Goal: Task Accomplishment & Management: Use online tool/utility

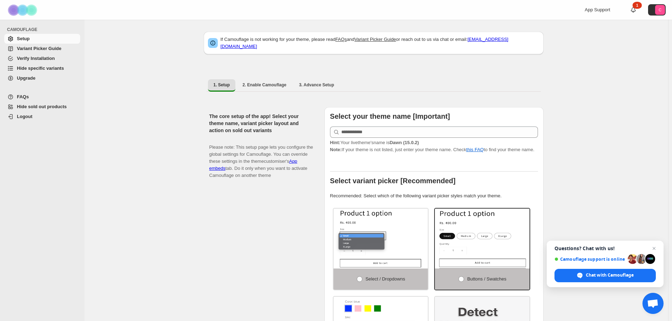
click at [50, 67] on span "Hide specific variants" at bounding box center [40, 67] width 47 height 5
click at [49, 51] on span "Variant Picker Guide" at bounding box center [39, 48] width 44 height 5
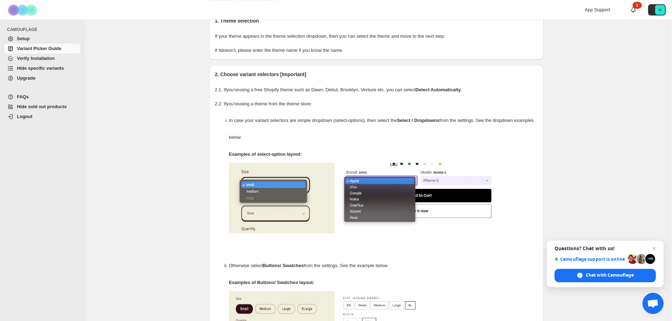
scroll to position [35, 0]
click at [41, 59] on span "Verify Installation" at bounding box center [36, 58] width 38 height 5
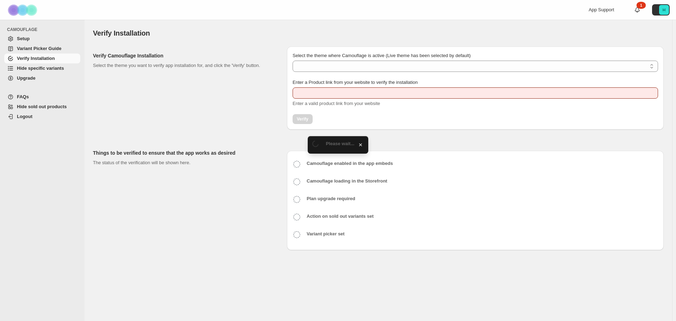
type input "**********"
select select "**********"
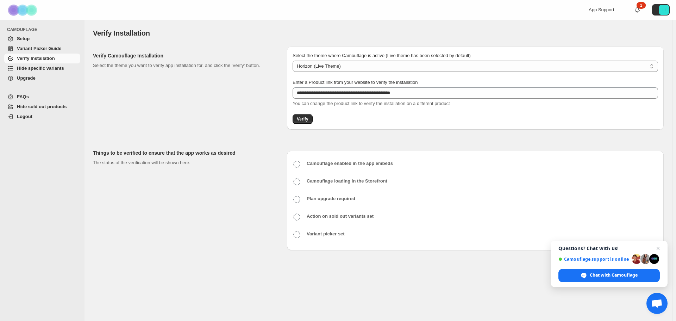
click at [37, 68] on span "Hide specific variants" at bounding box center [40, 67] width 47 height 5
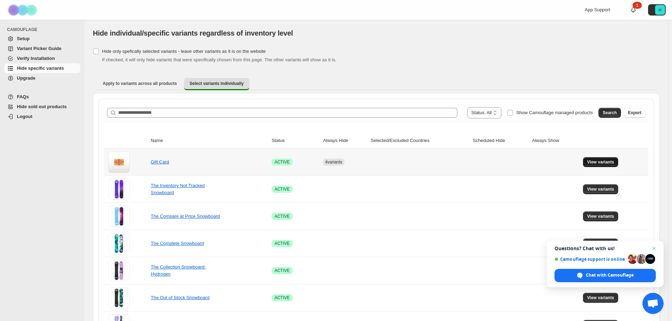
click at [600, 163] on span "View variants" at bounding box center [601, 162] width 27 height 6
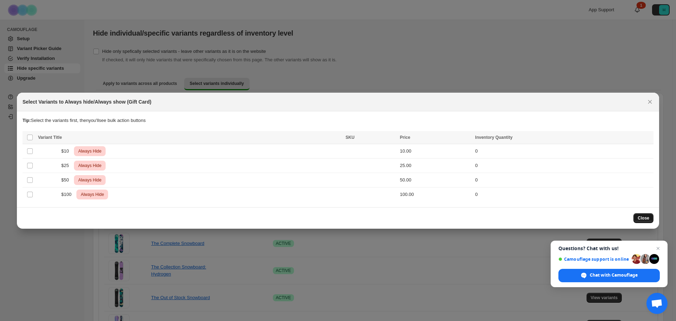
click at [641, 219] on span "Close" at bounding box center [644, 218] width 12 height 6
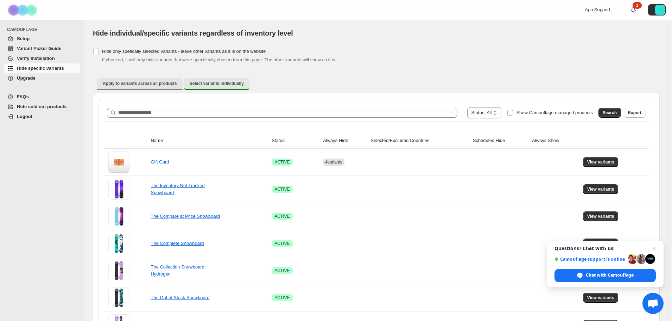
click at [152, 81] on span "Apply to variants across all products" at bounding box center [140, 84] width 74 height 6
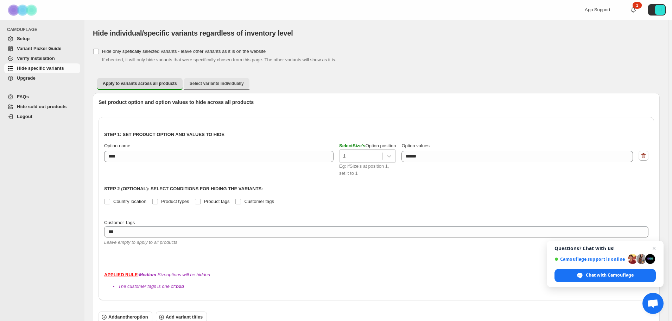
click at [190, 81] on span "Select variants individually" at bounding box center [217, 84] width 54 height 6
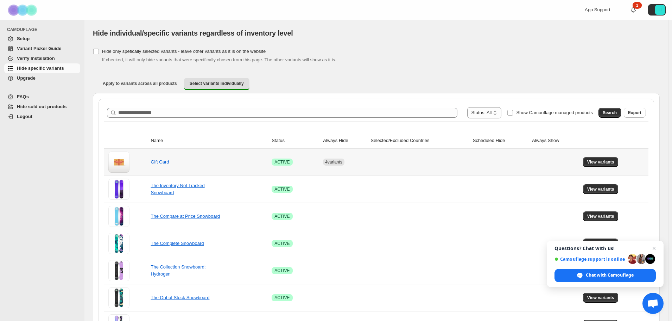
click at [362, 163] on div "4 variants" at bounding box center [342, 159] width 49 height 13
click at [150, 77] on div "Apply to variants across all products Select variants individually More views A…" at bounding box center [376, 84] width 567 height 18
click at [150, 85] on span "Apply to variants across all products" at bounding box center [140, 84] width 74 height 6
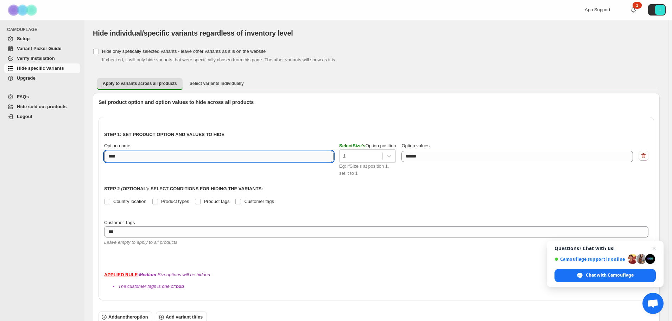
click at [217, 156] on input "****" at bounding box center [219, 156] width 230 height 11
click at [244, 133] on p "Step 1: Set product option and values to hide" at bounding box center [376, 134] width 545 height 7
click at [176, 155] on input "****" at bounding box center [219, 156] width 230 height 11
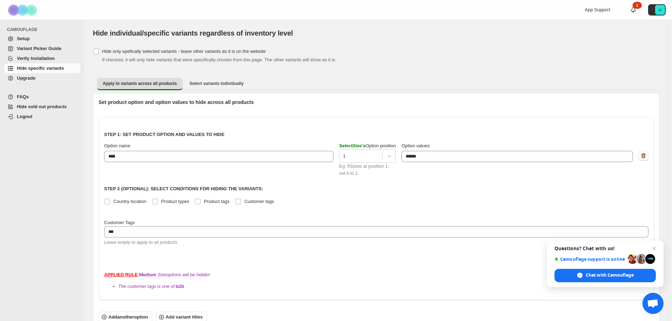
click at [263, 129] on div "Step 1: Set product option and values to hide Option name **** Select Size 's O…" at bounding box center [376, 191] width 545 height 137
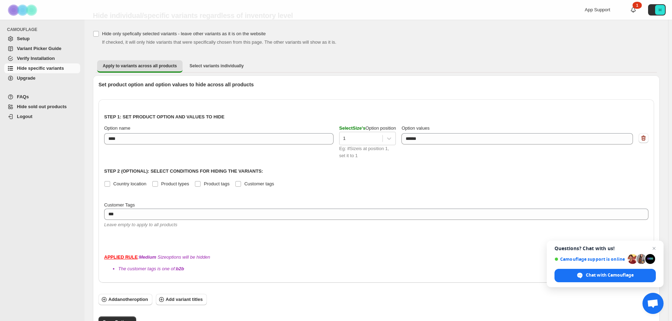
scroll to position [27, 0]
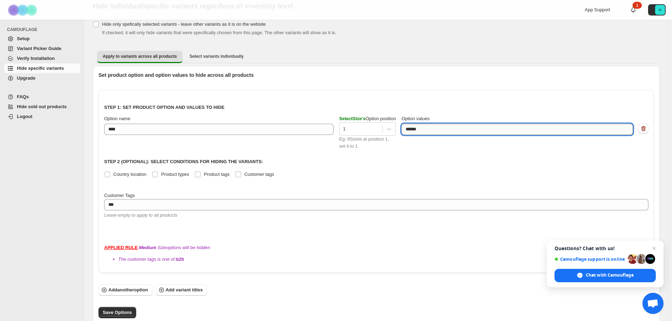
click at [568, 128] on textarea "******" at bounding box center [518, 129] width 232 height 11
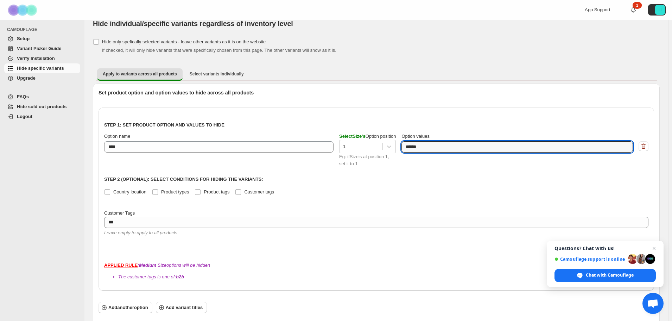
scroll to position [0, 0]
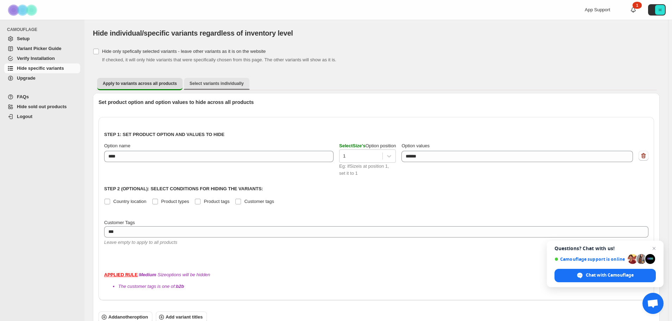
click at [220, 87] on button "Select variants individually" at bounding box center [216, 83] width 65 height 11
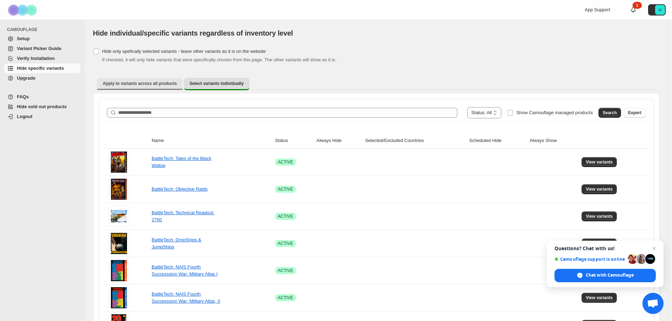
click at [144, 85] on span "Apply to variants across all products" at bounding box center [140, 84] width 74 height 6
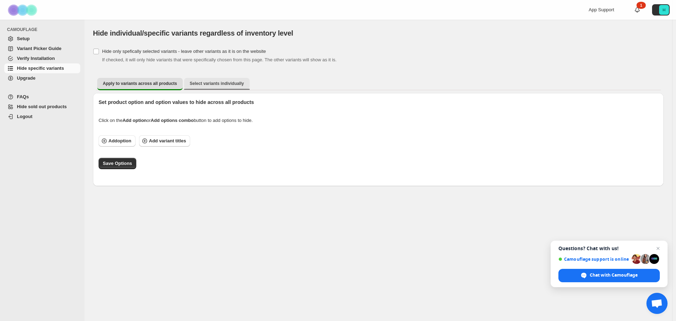
click at [190, 81] on span "Select variants individually" at bounding box center [217, 84] width 54 height 6
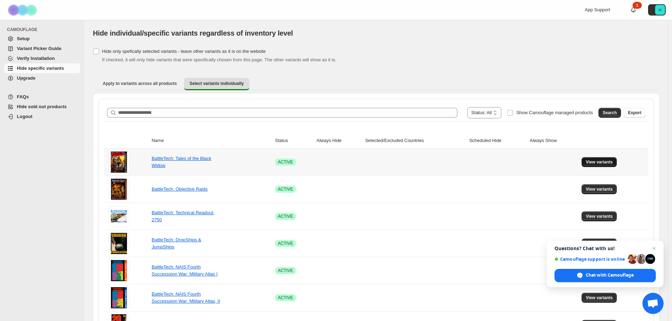
click at [600, 164] on span "View variants" at bounding box center [599, 162] width 27 height 6
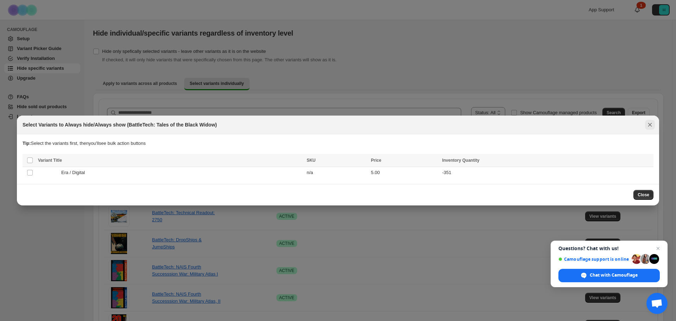
click at [650, 125] on icon "Close" at bounding box center [650, 125] width 4 height 4
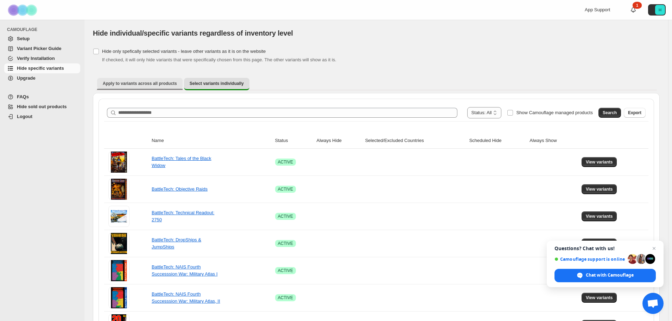
click at [153, 81] on span "Apply to variants across all products" at bounding box center [140, 84] width 74 height 6
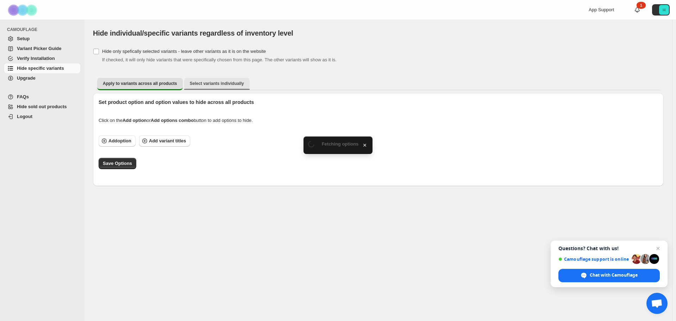
click at [190, 85] on span "Select variants individually" at bounding box center [217, 84] width 54 height 6
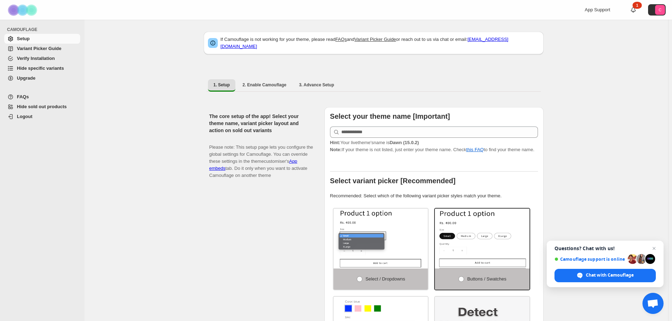
click at [45, 68] on span "Hide specific variants" at bounding box center [40, 67] width 47 height 5
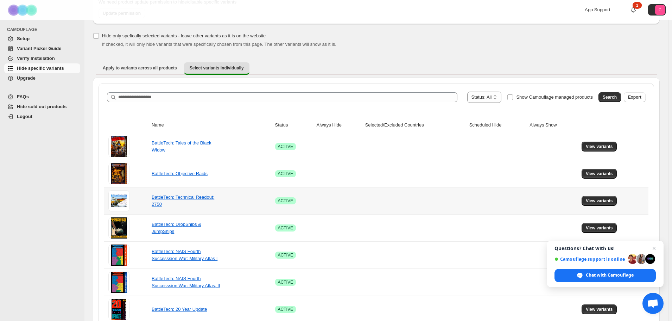
scroll to position [70, 0]
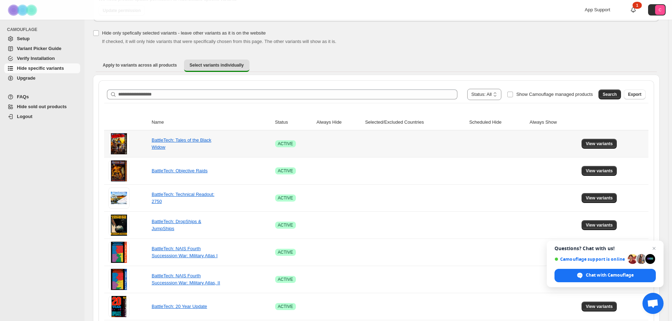
click at [308, 144] on td "Success ACTIVE" at bounding box center [294, 143] width 42 height 27
click at [138, 63] on span "Apply to variants across all products" at bounding box center [140, 65] width 74 height 6
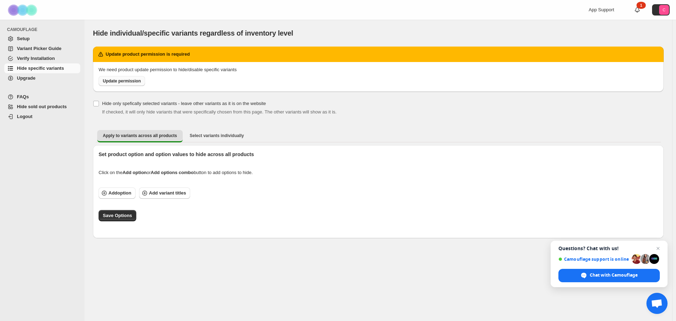
click at [126, 82] on span "Update permission" at bounding box center [122, 81] width 38 height 6
click at [125, 193] on span "Add option" at bounding box center [119, 192] width 23 height 7
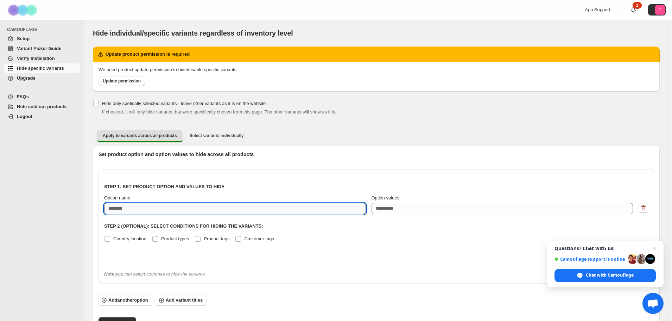
click at [203, 209] on input "Option name" at bounding box center [235, 208] width 262 height 11
click at [243, 240] on label "Customer tags" at bounding box center [254, 239] width 39 height 10
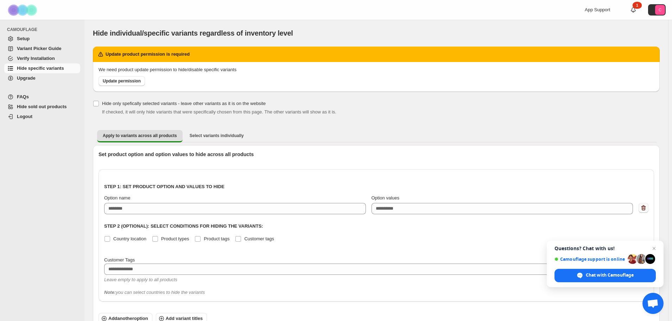
click at [647, 206] on icon "button" at bounding box center [643, 207] width 7 height 7
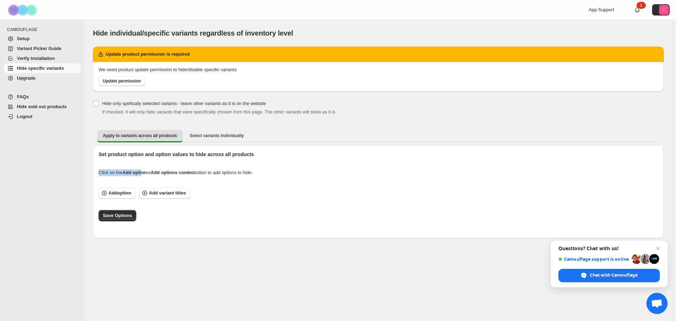
drag, startPoint x: 95, startPoint y: 172, endPoint x: 143, endPoint y: 175, distance: 48.0
click at [143, 175] on div "Set product option and option values to hide across all products Click on the A…" at bounding box center [375, 188] width 565 height 87
click at [197, 138] on span "Select variants individually" at bounding box center [217, 136] width 54 height 6
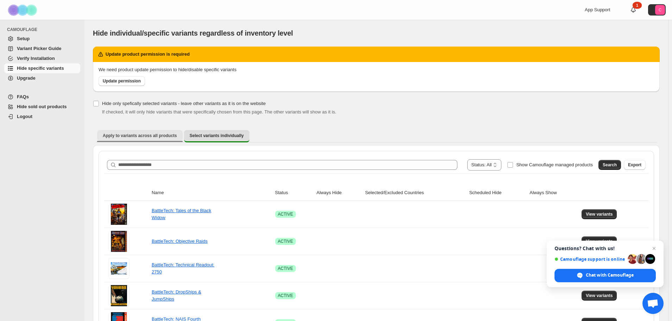
click at [146, 132] on button "Apply to variants across all products" at bounding box center [140, 135] width 86 height 11
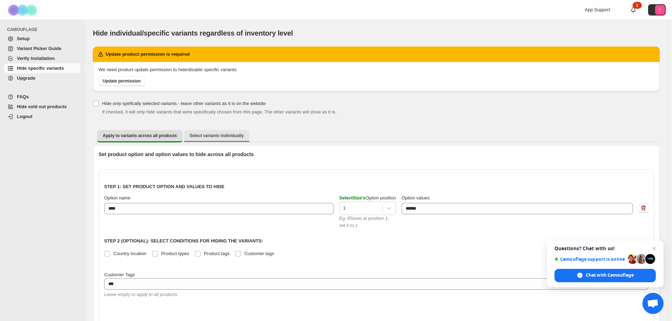
click at [195, 137] on span "Select variants individually" at bounding box center [217, 136] width 54 height 6
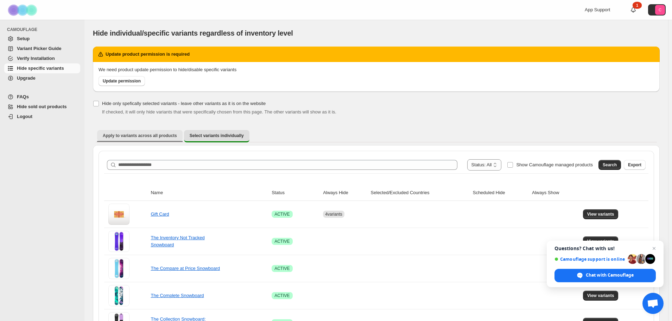
click at [145, 131] on button "Apply to variants across all products" at bounding box center [140, 135] width 86 height 11
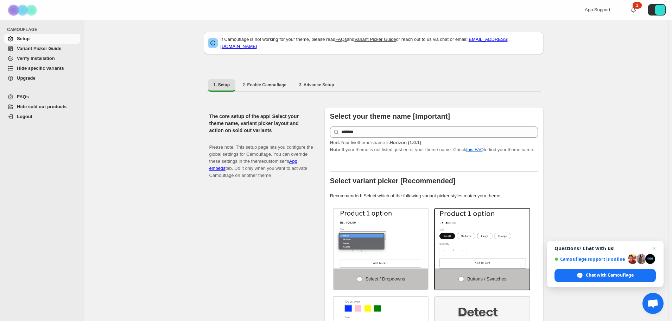
click at [41, 68] on span "Hide specific variants" at bounding box center [40, 67] width 47 height 5
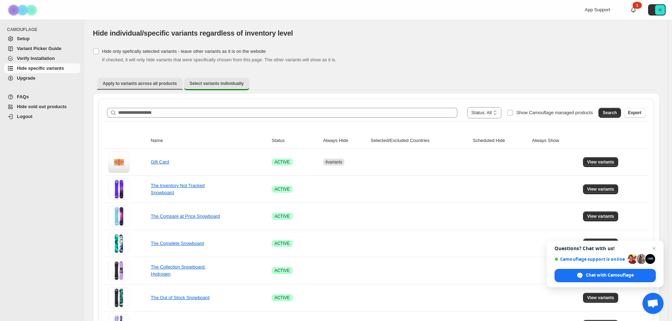
click at [151, 85] on span "Apply to variants across all products" at bounding box center [140, 84] width 74 height 6
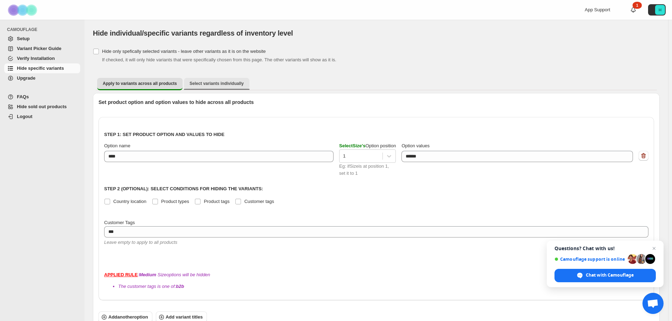
click at [215, 83] on span "Select variants individually" at bounding box center [217, 84] width 54 height 6
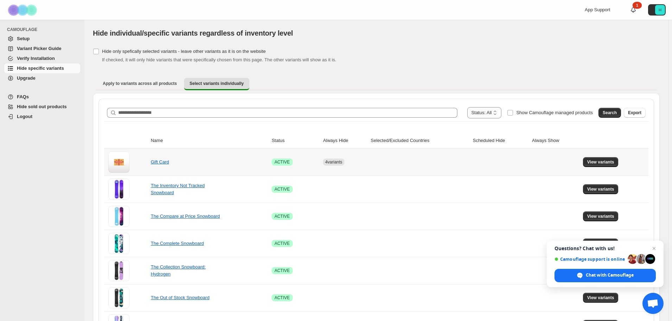
click at [338, 163] on span "4 variants" at bounding box center [333, 161] width 17 height 5
click at [613, 161] on span "View variants" at bounding box center [601, 162] width 27 height 6
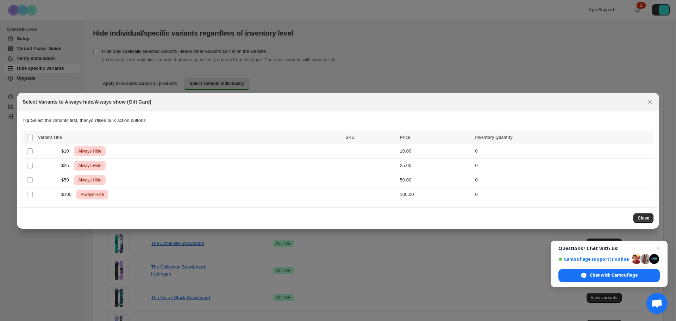
click at [218, 23] on div at bounding box center [338, 160] width 676 height 321
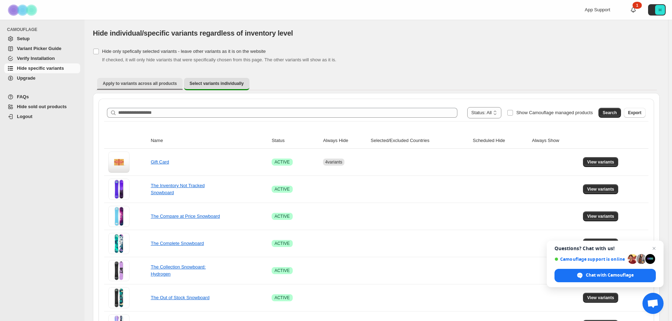
click at [149, 86] on span "Apply to variants across all products" at bounding box center [140, 84] width 74 height 6
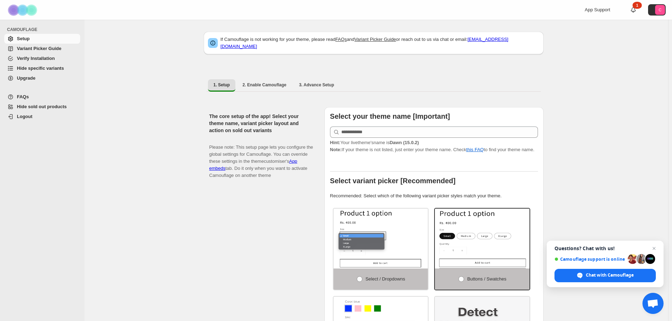
click at [33, 69] on span "Hide specific variants" at bounding box center [40, 67] width 47 height 5
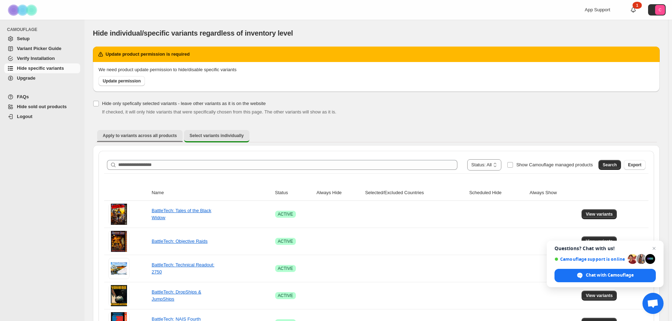
click at [159, 135] on span "Apply to variants across all products" at bounding box center [140, 136] width 74 height 6
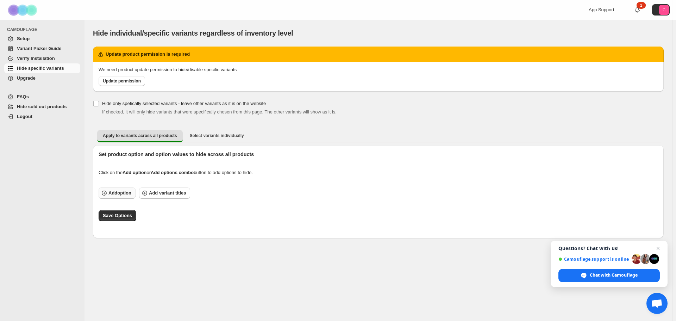
click at [119, 190] on span "Add option" at bounding box center [119, 192] width 23 height 7
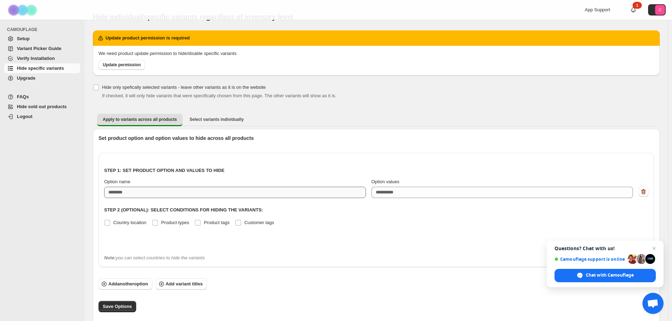
scroll to position [24, 0]
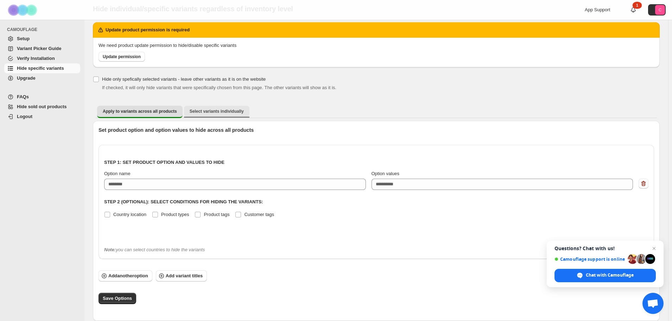
click at [214, 114] on button "Select variants individually" at bounding box center [216, 111] width 65 height 11
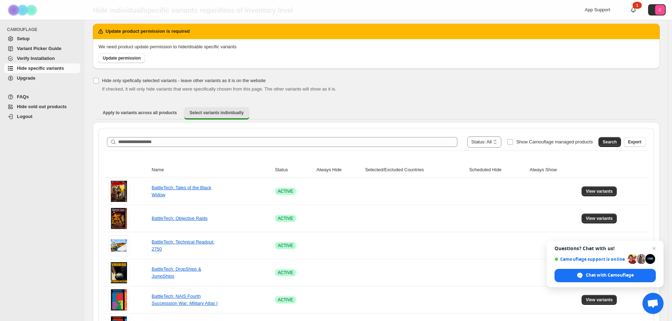
scroll to position [35, 0]
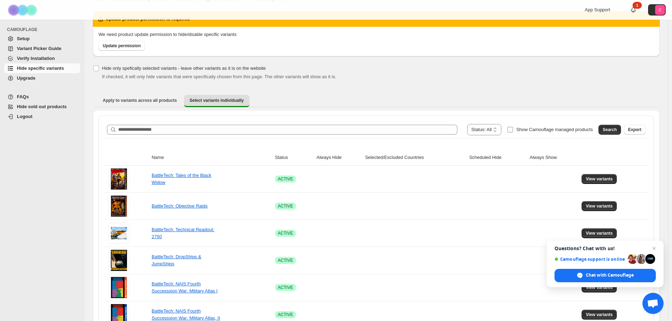
click at [516, 133] on label "Show Camouflage managed products" at bounding box center [550, 129] width 86 height 11
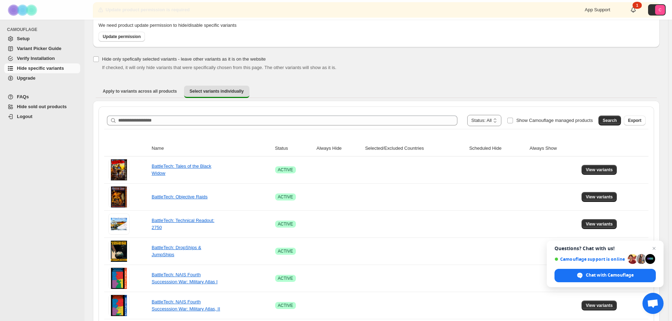
scroll to position [70, 0]
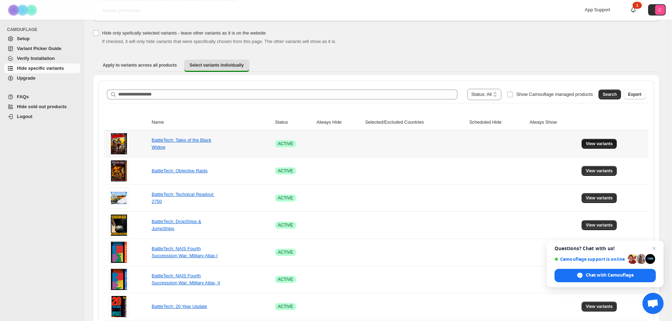
click at [591, 142] on span "View variants" at bounding box center [599, 144] width 27 height 6
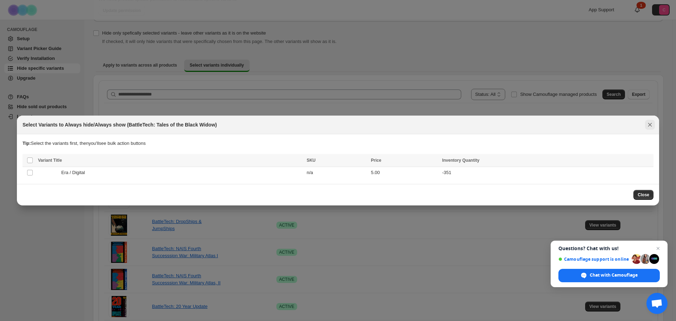
click at [652, 126] on icon "Close" at bounding box center [649, 124] width 7 height 7
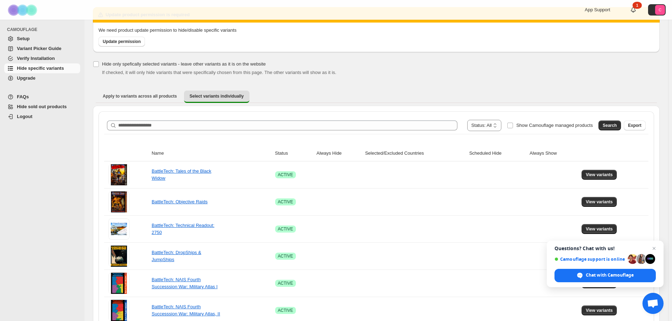
scroll to position [0, 0]
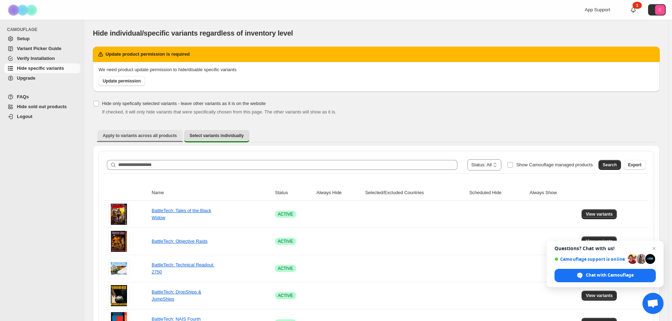
click at [163, 138] on button "Apply to variants across all products" at bounding box center [140, 135] width 86 height 11
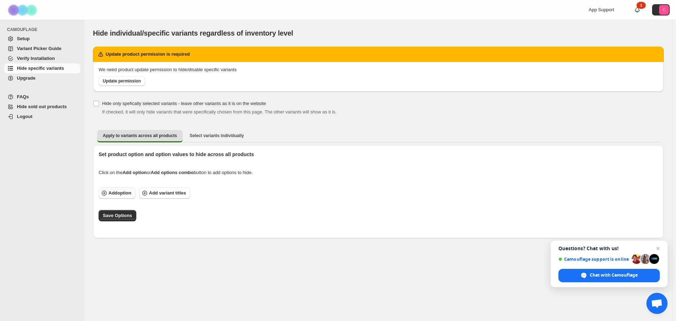
click at [114, 195] on span "Add option" at bounding box center [119, 192] width 23 height 7
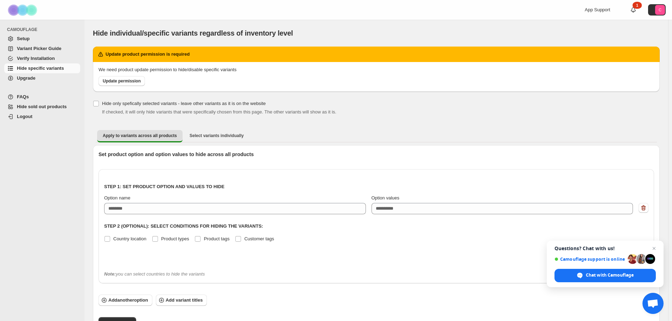
scroll to position [24, 0]
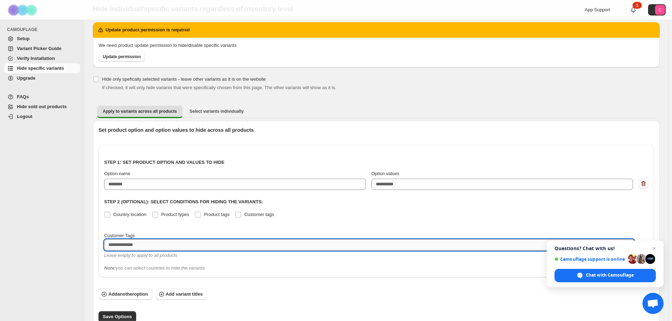
click at [148, 247] on textarea at bounding box center [369, 244] width 531 height 11
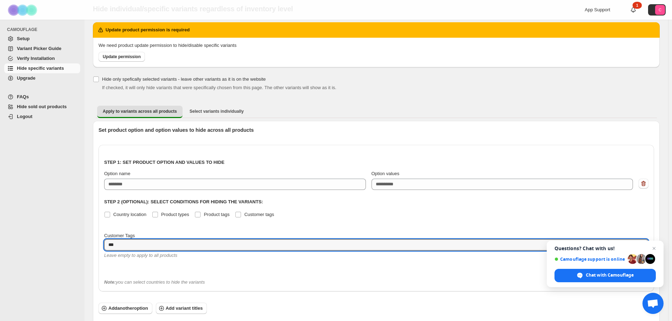
type textarea "***"
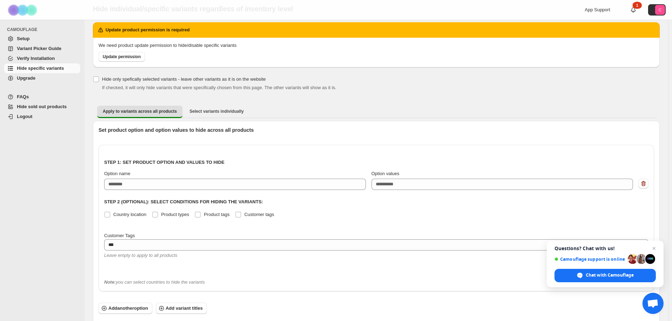
click at [167, 262] on div "Step 1: Set product option and values to hide Option name Option values eg: XLu…" at bounding box center [377, 218] width 556 height 146
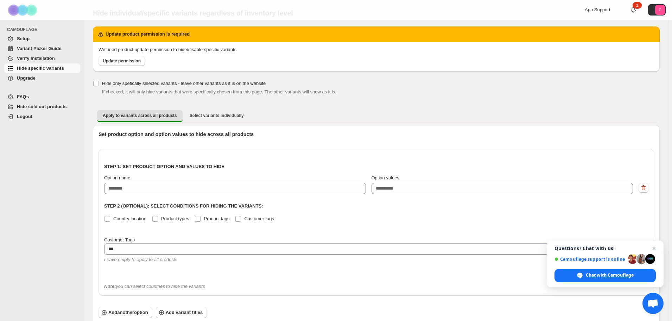
scroll to position [0, 0]
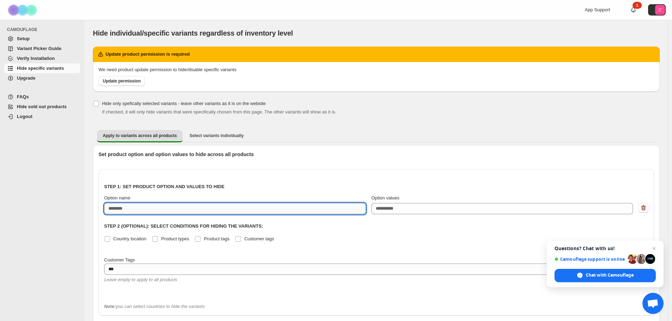
click at [144, 211] on input "Option name" at bounding box center [235, 208] width 262 height 11
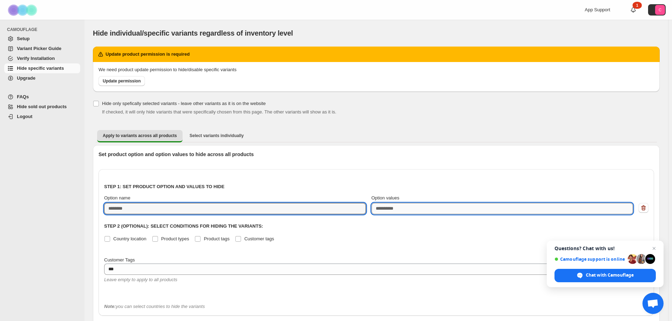
click at [397, 212] on textarea "Option values" at bounding box center [503, 208] width 262 height 11
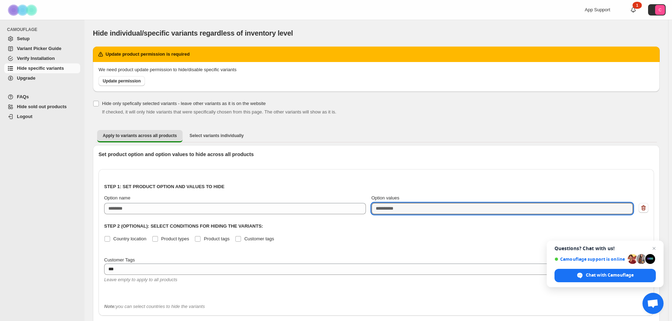
click at [333, 176] on div "Step 1: Set product option and values to hide Option name Option values eg: XLu…" at bounding box center [376, 236] width 545 height 123
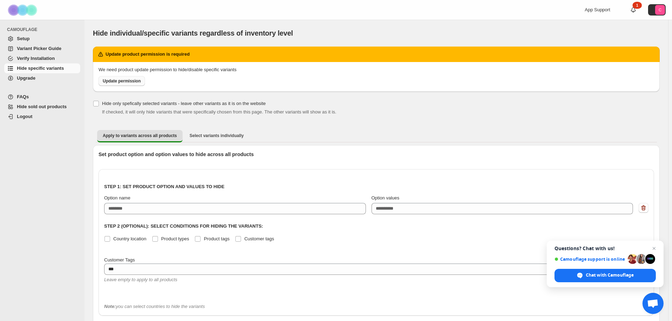
click at [127, 82] on span "Update permission" at bounding box center [122, 81] width 38 height 6
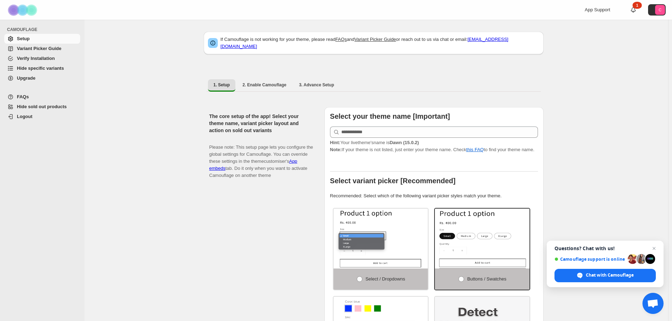
click at [32, 69] on span "Hide specific variants" at bounding box center [40, 67] width 47 height 5
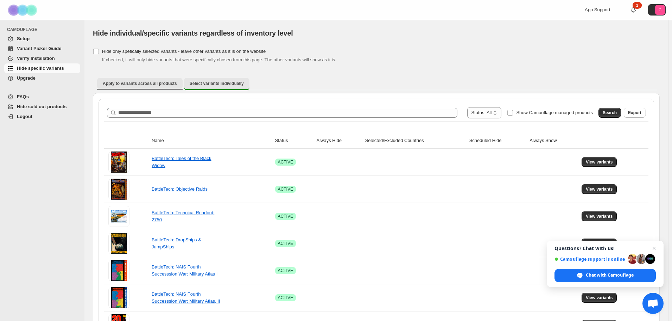
click at [150, 85] on span "Apply to variants across all products" at bounding box center [140, 84] width 74 height 6
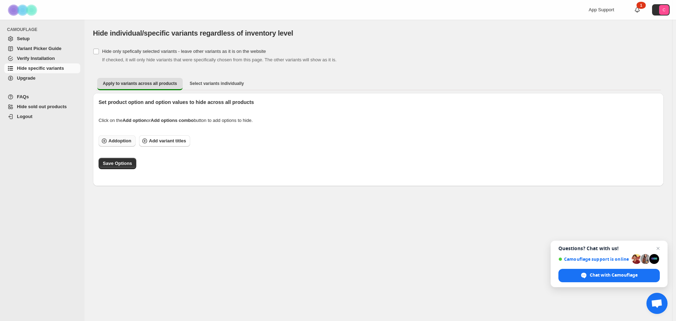
click at [115, 143] on span "Add option" at bounding box center [119, 140] width 23 height 7
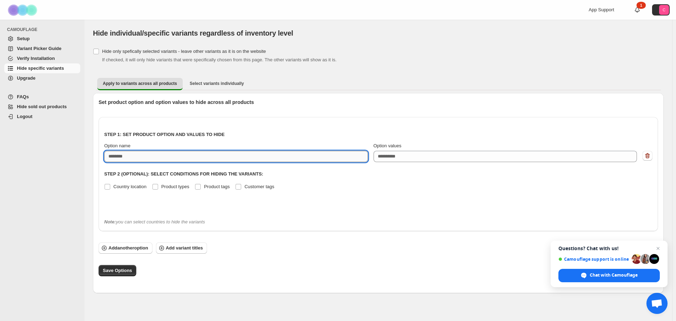
click at [126, 158] on input "Option name" at bounding box center [236, 156] width 264 height 11
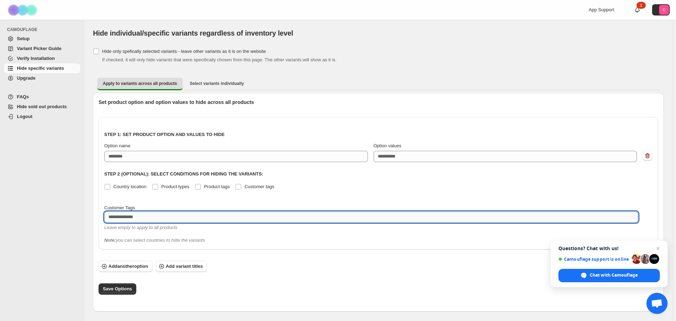
click at [169, 217] on textarea at bounding box center [371, 216] width 534 height 11
type textarea "***"
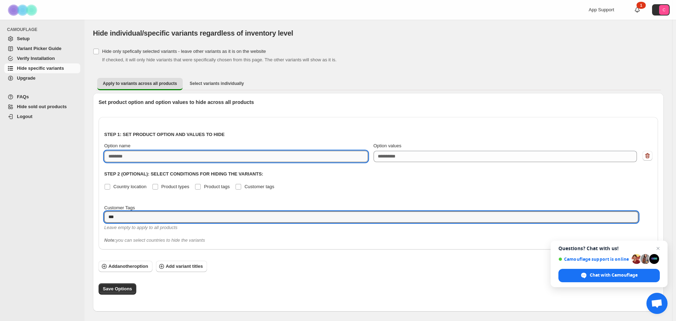
click at [139, 158] on input "Option name" at bounding box center [236, 156] width 264 height 11
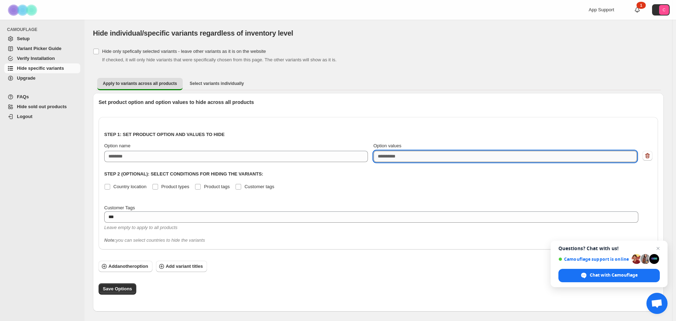
click at [399, 151] on textarea "Option values" at bounding box center [506, 156] width 264 height 11
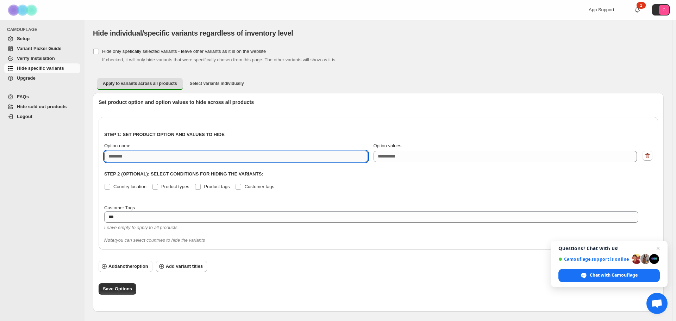
click at [259, 159] on input "Option name" at bounding box center [236, 156] width 264 height 11
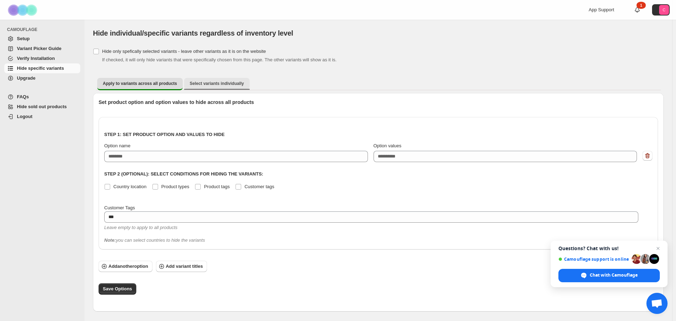
click at [210, 85] on span "Select variants individually" at bounding box center [217, 84] width 54 height 6
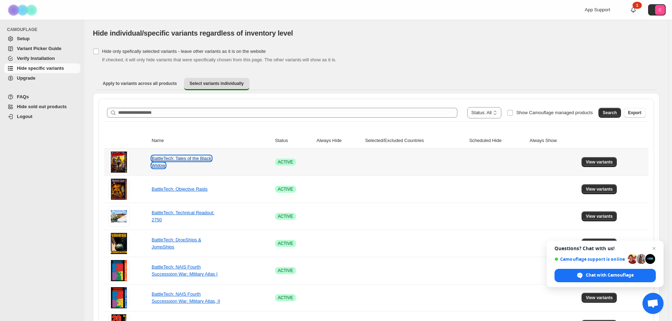
click at [164, 161] on link "BattleTech: Tales of the Black Widow" at bounding box center [182, 162] width 60 height 12
click at [109, 83] on span "Apply to variants across all products" at bounding box center [140, 84] width 74 height 6
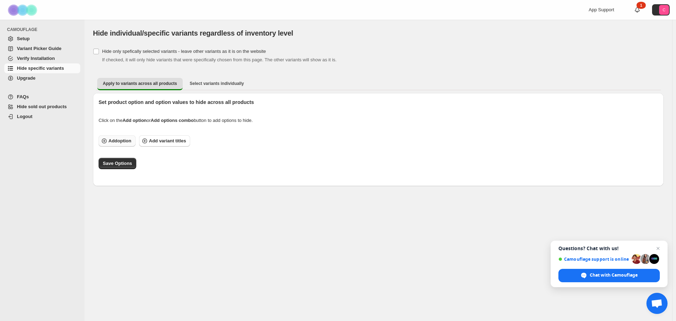
click at [127, 142] on span "Add option" at bounding box center [119, 140] width 23 height 7
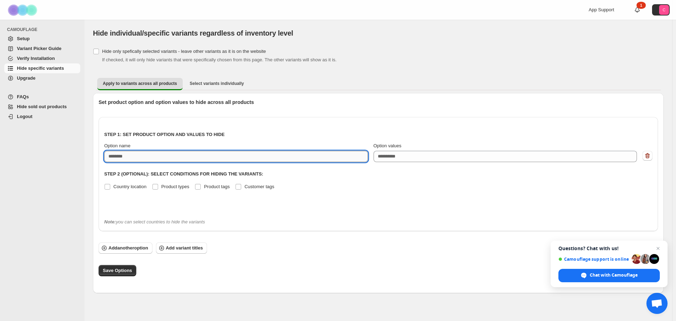
click at [148, 158] on input "Option name" at bounding box center [236, 156] width 264 height 11
click at [649, 154] on icon "button" at bounding box center [647, 155] width 7 height 7
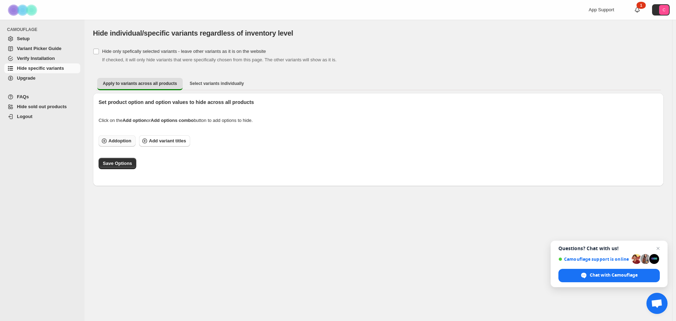
click at [128, 142] on span "Add option" at bounding box center [119, 140] width 23 height 7
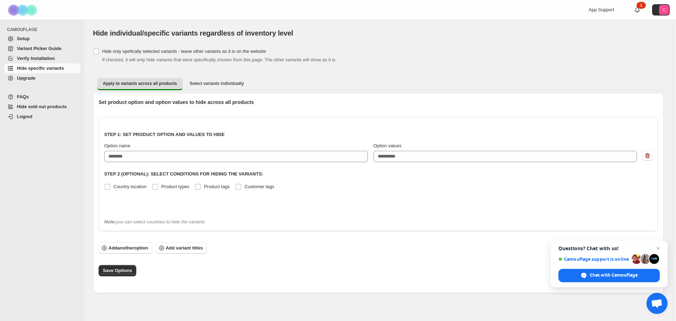
drag, startPoint x: 645, startPoint y: 152, endPoint x: 634, endPoint y: 152, distance: 10.9
click at [645, 152] on icon "button" at bounding box center [647, 155] width 7 height 7
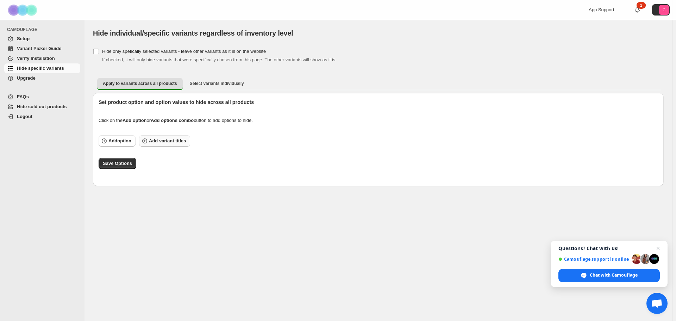
click at [144, 140] on icon "button" at bounding box center [144, 140] width 7 height 7
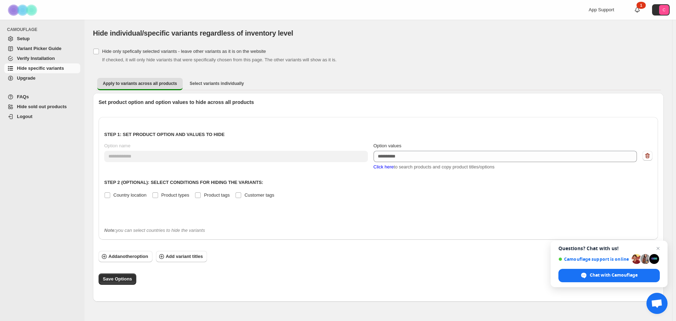
click at [381, 168] on span "Click here" at bounding box center [384, 166] width 20 height 5
click at [382, 165] on span "Click here" at bounding box center [384, 166] width 20 height 5
click at [384, 165] on span "Click here" at bounding box center [384, 166] width 20 height 5
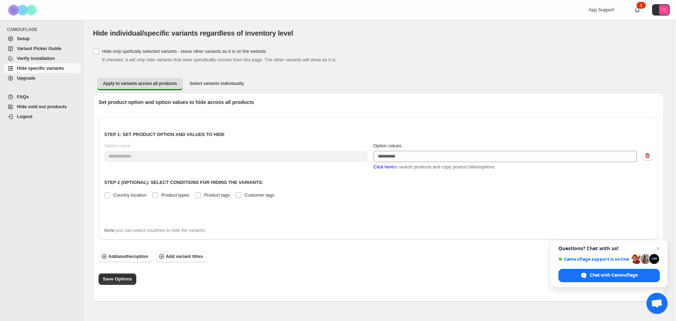
click at [385, 172] on div "**********" at bounding box center [378, 172] width 548 height 99
click at [378, 164] on span "Click here" at bounding box center [384, 166] width 20 height 5
click at [403, 199] on div "Country location Product types Product tags Customer tags" at bounding box center [378, 195] width 548 height 10
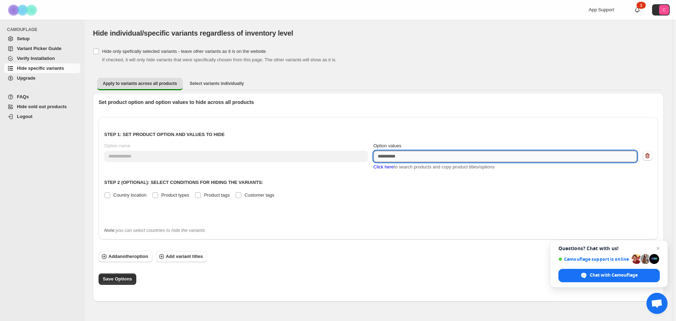
click at [407, 156] on textarea "Option values" at bounding box center [506, 156] width 264 height 11
click at [410, 156] on textarea "Option values" at bounding box center [506, 156] width 264 height 11
paste textarea "*******"
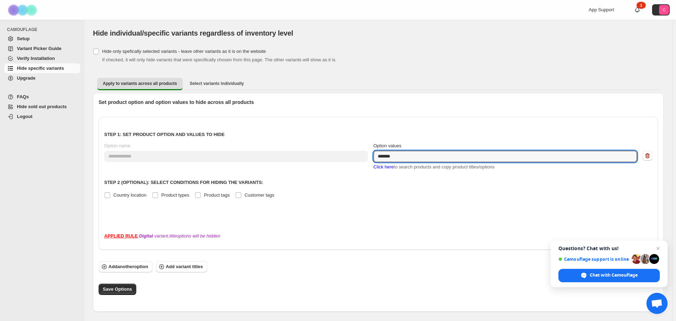
type textarea "*******"
click at [129, 287] on span "Save Options" at bounding box center [117, 289] width 29 height 7
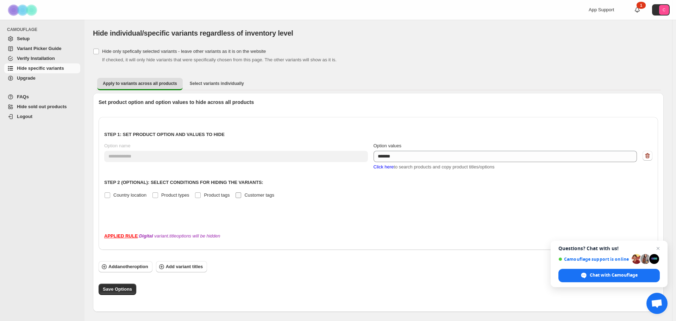
click at [239, 198] on span at bounding box center [238, 195] width 6 height 6
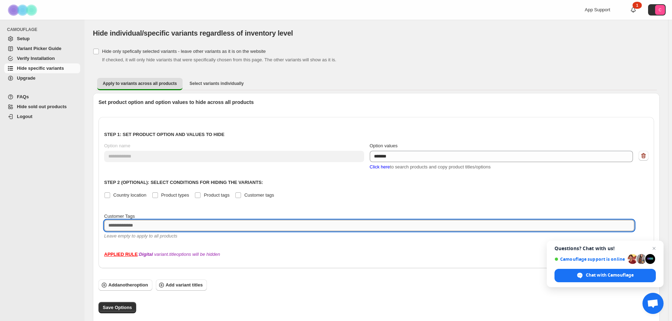
click at [142, 226] on textarea at bounding box center [369, 225] width 531 height 11
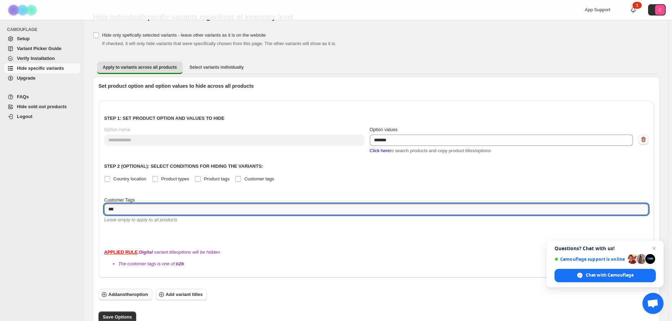
scroll to position [21, 0]
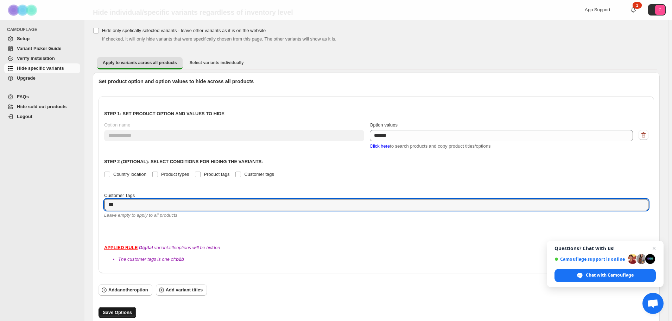
type textarea "***"
click at [131, 307] on button "Save Options" at bounding box center [118, 312] width 38 height 11
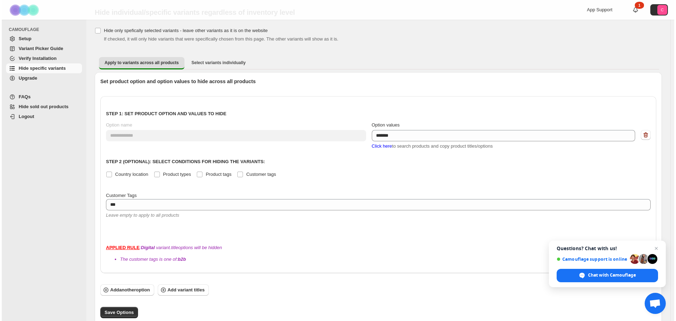
scroll to position [0, 0]
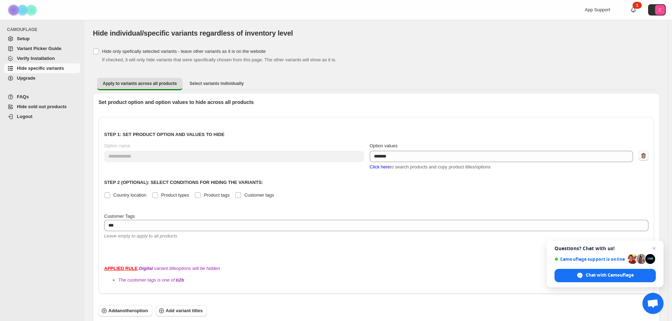
click at [647, 157] on icon "button" at bounding box center [643, 155] width 7 height 7
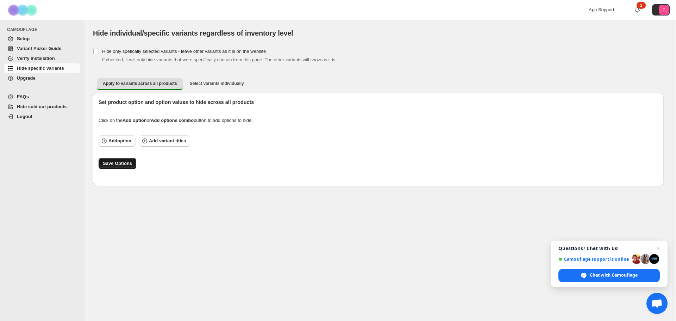
click at [119, 165] on span "Save Options" at bounding box center [117, 163] width 29 height 7
click at [43, 68] on span "Hide specific variants" at bounding box center [40, 67] width 47 height 5
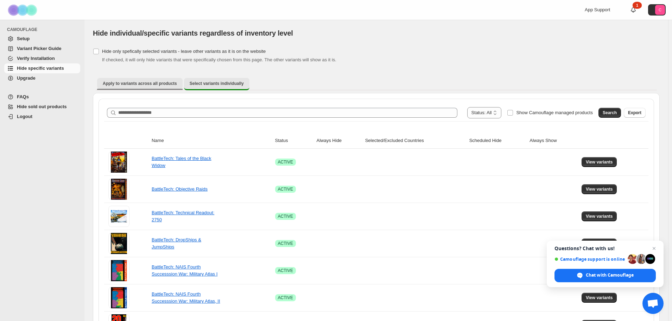
click at [151, 82] on span "Apply to variants across all products" at bounding box center [140, 84] width 74 height 6
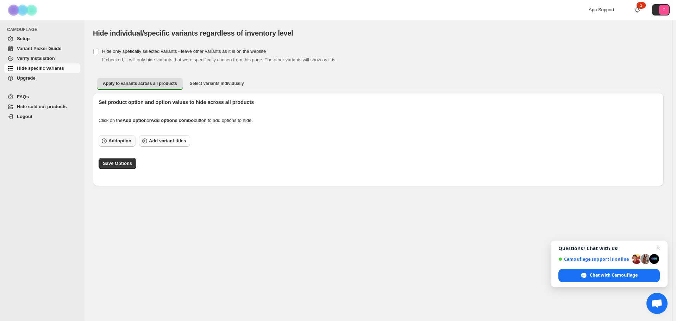
click at [129, 139] on span "Add option" at bounding box center [119, 140] width 23 height 7
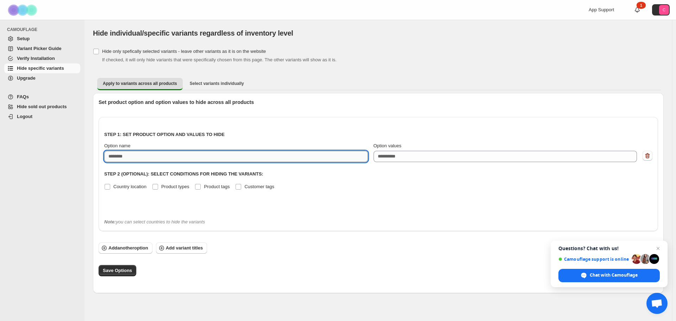
click at [170, 157] on input "Option name" at bounding box center [236, 156] width 264 height 11
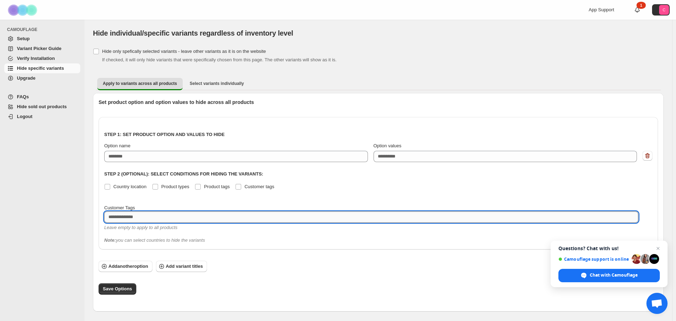
click at [177, 219] on textarea at bounding box center [371, 216] width 534 height 11
type textarea "***"
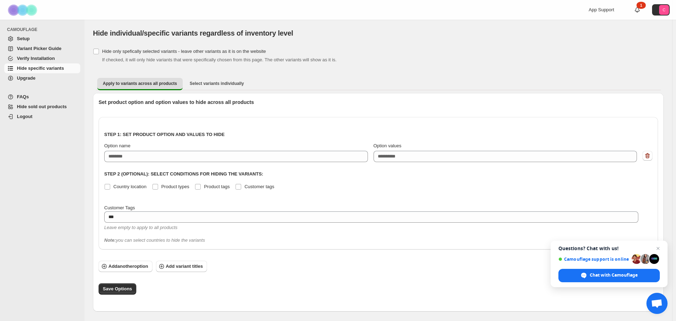
click at [175, 234] on div "Step 1: Set product option and values to hide Option name Option values eg: XLu…" at bounding box center [378, 183] width 559 height 132
click at [206, 79] on button "Select variants individually" at bounding box center [216, 83] width 65 height 11
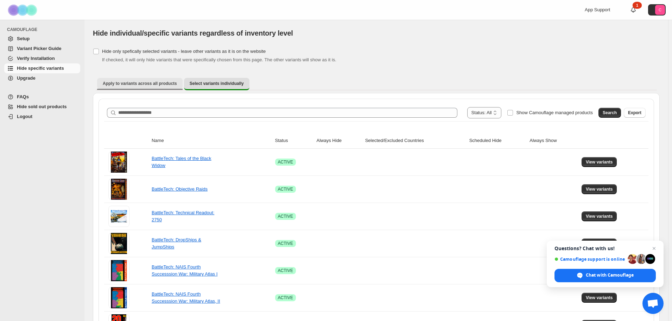
click at [147, 87] on button "Apply to variants across all products" at bounding box center [140, 83] width 86 height 11
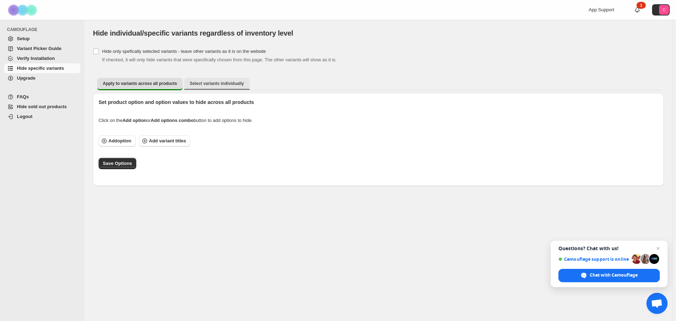
click at [201, 79] on button "Select variants individually" at bounding box center [216, 83] width 65 height 11
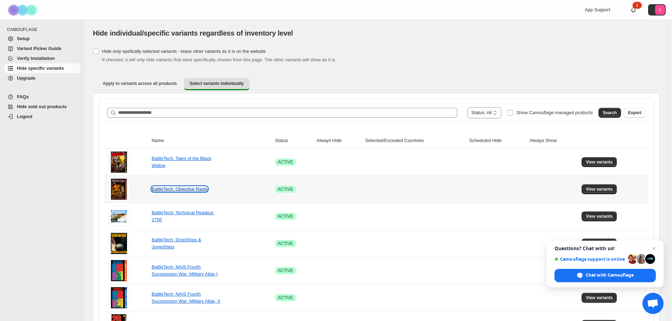
click at [189, 189] on link "BattleTech: Objective Raids" at bounding box center [180, 188] width 56 height 5
click at [185, 156] on link "BattleTech: Tales of the Black Widow" at bounding box center [182, 162] width 60 height 12
click at [182, 212] on link "BattleTech: Technical Readout: 2750" at bounding box center [183, 216] width 63 height 12
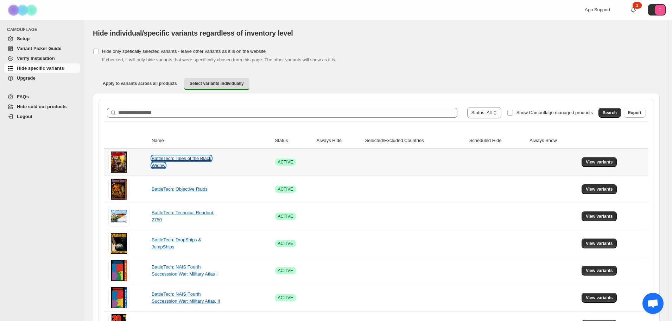
click at [156, 157] on link "BattleTech: Tales of the Black Widow" at bounding box center [182, 162] width 60 height 12
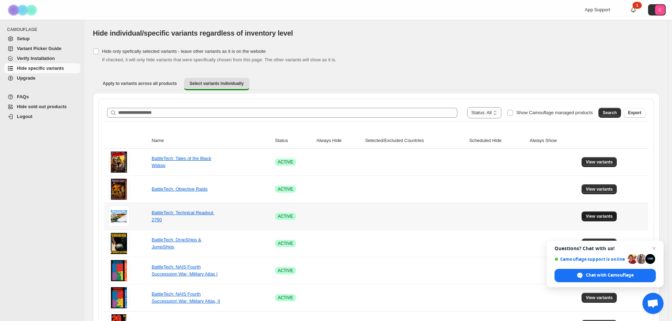
click at [598, 218] on span "View variants" at bounding box center [599, 216] width 27 height 6
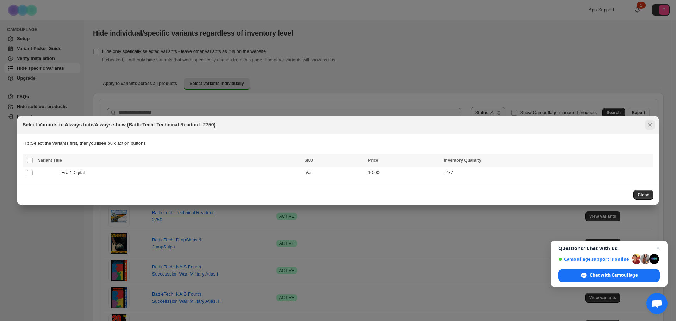
click at [648, 127] on icon "Close" at bounding box center [649, 124] width 7 height 7
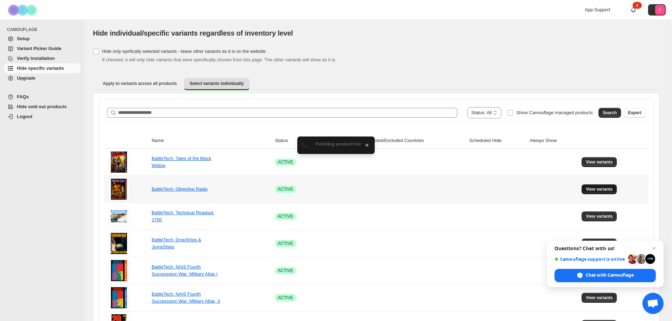
click at [612, 189] on span "View variants" at bounding box center [599, 189] width 27 height 6
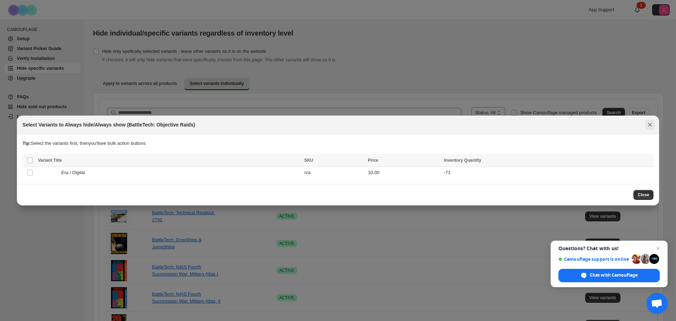
click at [651, 126] on icon "Close" at bounding box center [649, 124] width 7 height 7
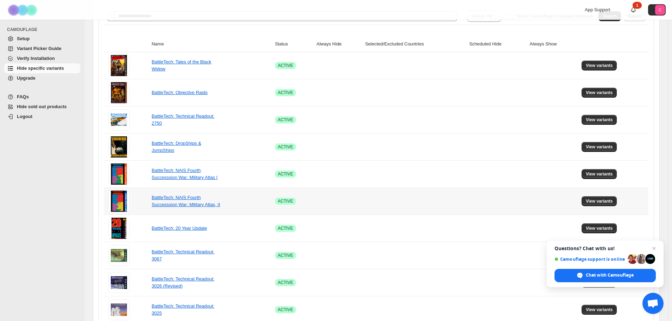
scroll to position [106, 0]
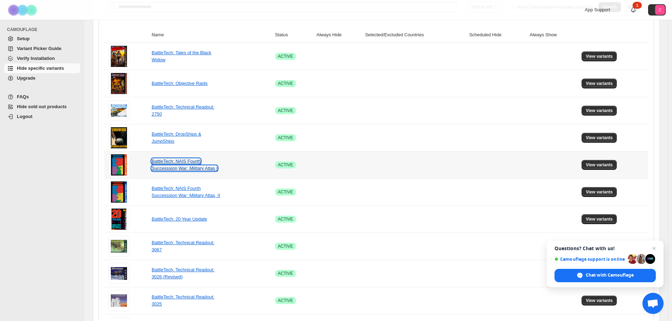
click at [187, 163] on link "BattleTech: NAIS Fourth Successsion War: Military Atlas I" at bounding box center [185, 164] width 66 height 12
click at [608, 217] on span "View variants" at bounding box center [599, 219] width 27 height 6
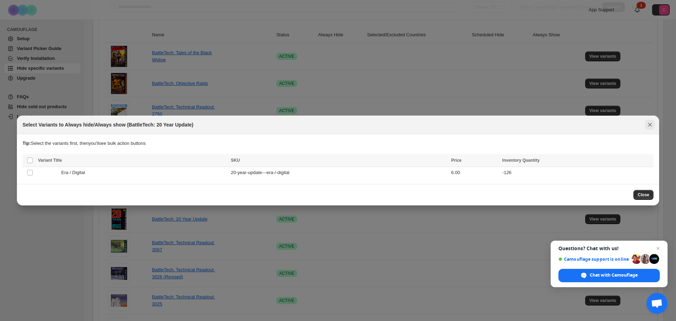
click at [648, 125] on icon "Close" at bounding box center [649, 124] width 7 height 7
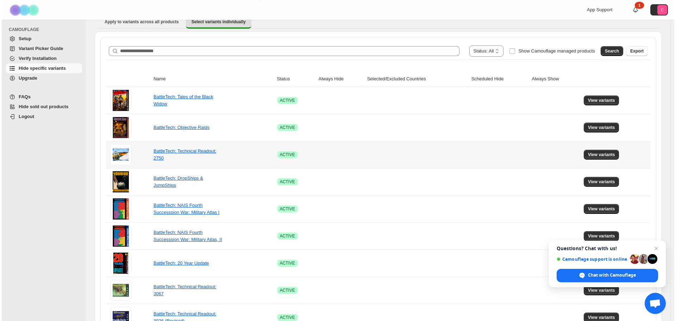
scroll to position [0, 0]
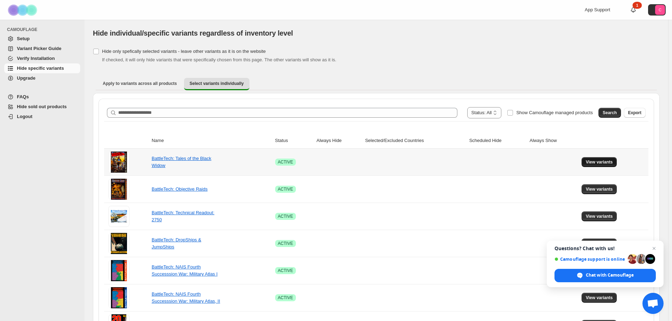
click at [595, 165] on button "View variants" at bounding box center [600, 162] width 36 height 10
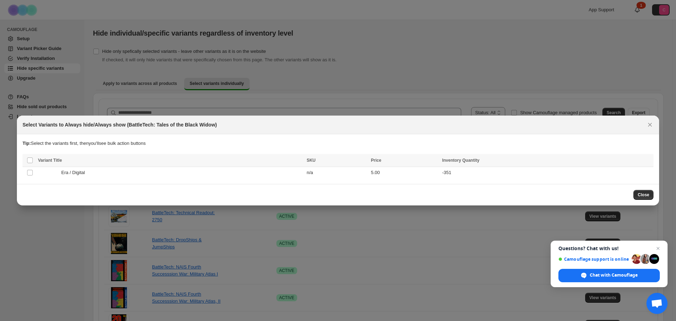
click at [138, 126] on h2 "Select Variants to Always hide/Always show (BattleTech: Tales of the Black Wido…" at bounding box center [120, 124] width 194 height 7
click at [211, 124] on h2 "Select Variants to Always hide/Always show (BattleTech: Tales of the Black Wido…" at bounding box center [120, 124] width 194 height 7
copy h2 "BattleTech: Tales of the Black Widow"
click at [284, 75] on div at bounding box center [338, 160] width 676 height 321
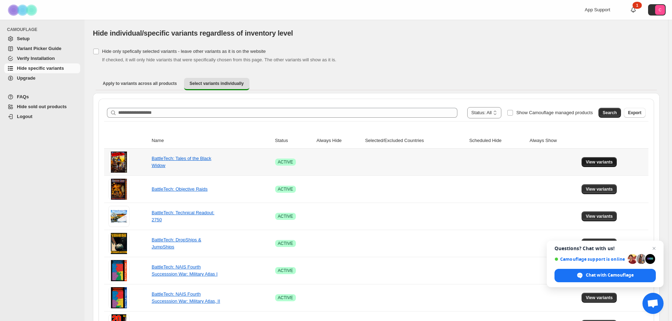
click at [600, 162] on span "View variants" at bounding box center [599, 162] width 27 height 6
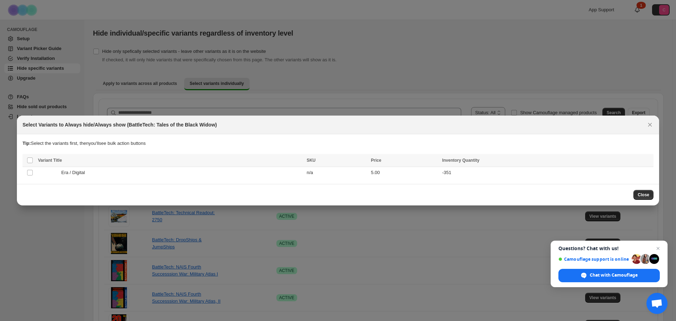
click at [323, 70] on div at bounding box center [338, 160] width 676 height 321
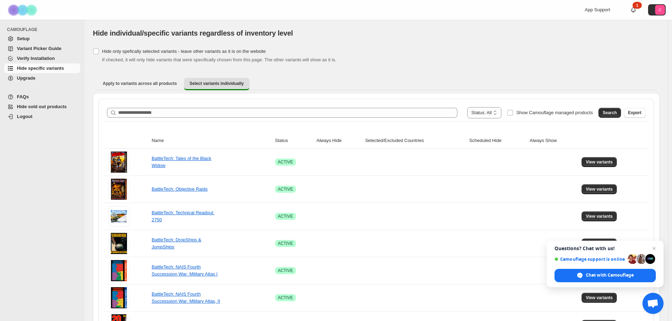
click at [53, 68] on span "Hide specific variants" at bounding box center [40, 67] width 47 height 5
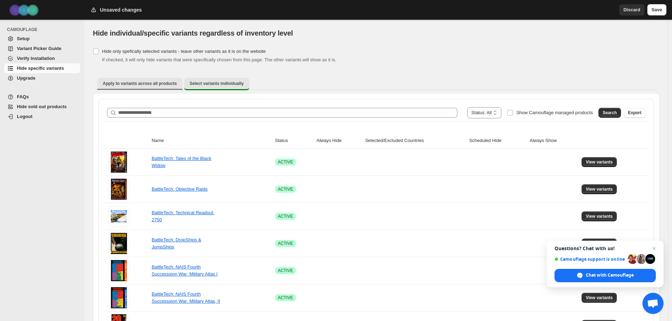
click at [163, 83] on span "Apply to variants across all products" at bounding box center [140, 84] width 74 height 6
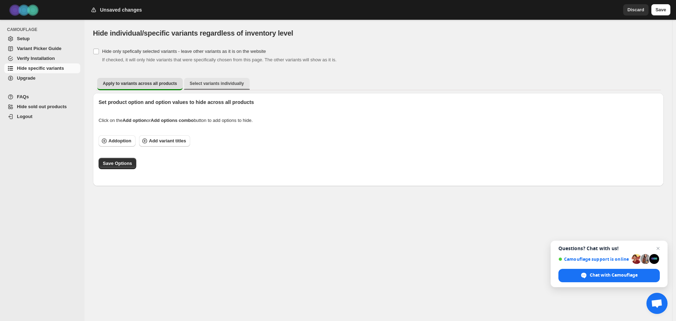
click at [190, 86] on button "Select variants individually" at bounding box center [216, 83] width 65 height 11
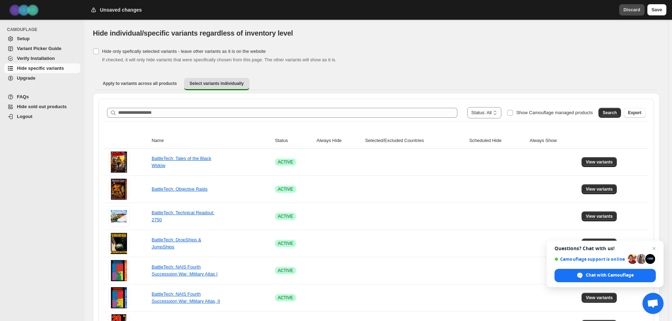
click at [633, 13] on span "Discard" at bounding box center [632, 9] width 17 height 7
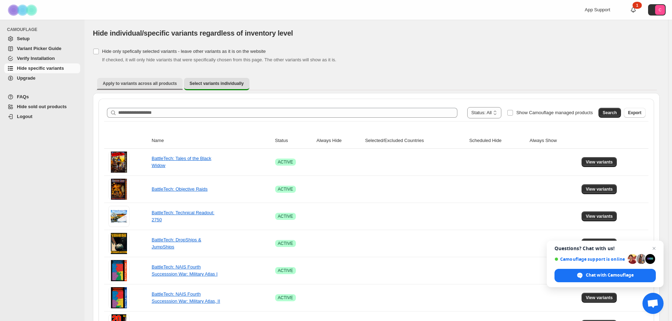
click at [151, 80] on button "Apply to variants across all products" at bounding box center [140, 83] width 86 height 11
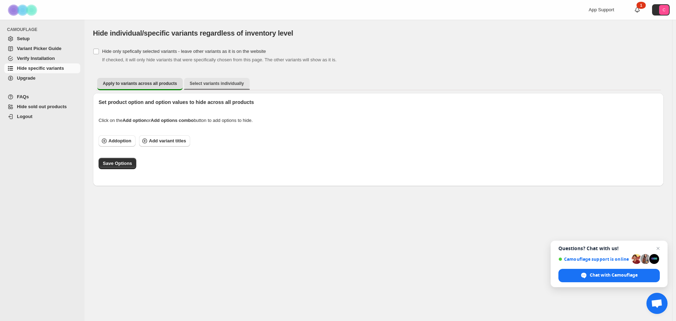
click at [215, 86] on button "Select variants individually" at bounding box center [216, 83] width 65 height 11
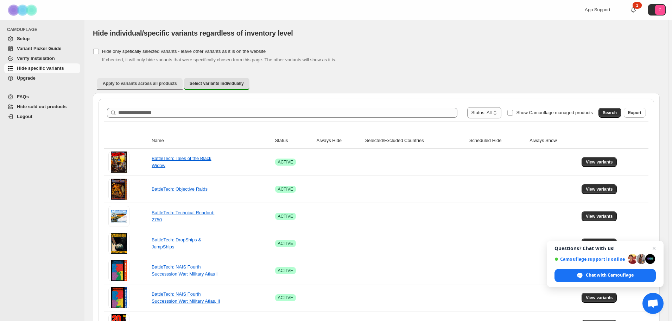
click at [152, 85] on span "Apply to variants across all products" at bounding box center [140, 84] width 74 height 6
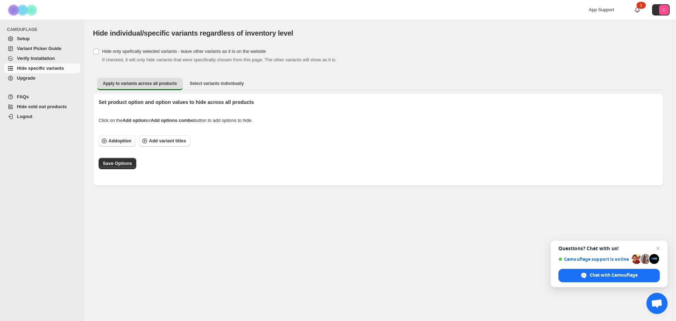
click at [123, 143] on span "Add option" at bounding box center [119, 140] width 23 height 7
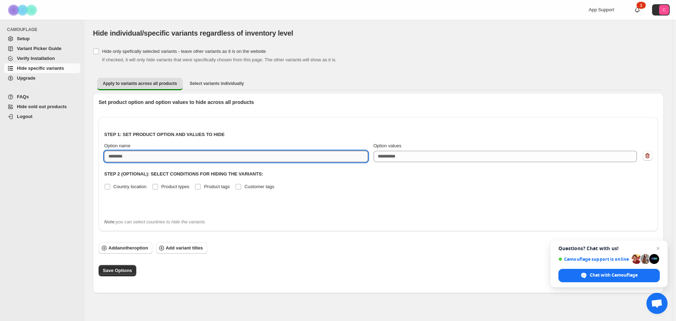
click at [144, 158] on input "Option name" at bounding box center [236, 156] width 264 height 11
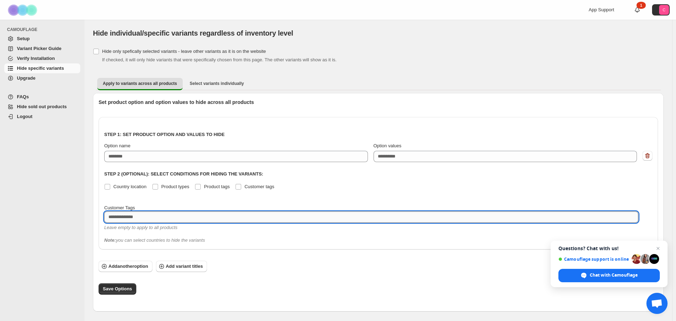
click at [164, 219] on textarea at bounding box center [371, 216] width 534 height 11
type textarea "***"
click at [167, 204] on div "Step 1: Set product option and values to hide Option name Option values eg: XLu…" at bounding box center [378, 177] width 548 height 108
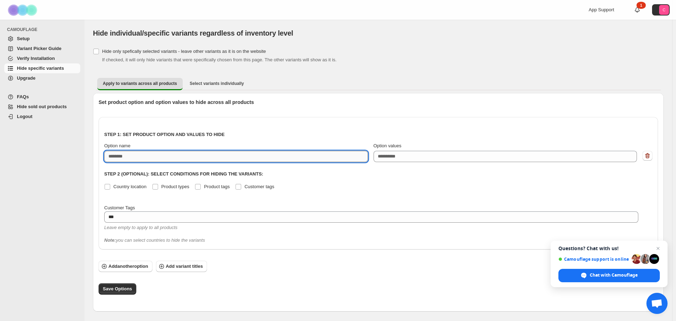
click at [291, 158] on input "Option name" at bounding box center [236, 156] width 264 height 11
click at [212, 81] on span "Select variants individually" at bounding box center [217, 84] width 54 height 6
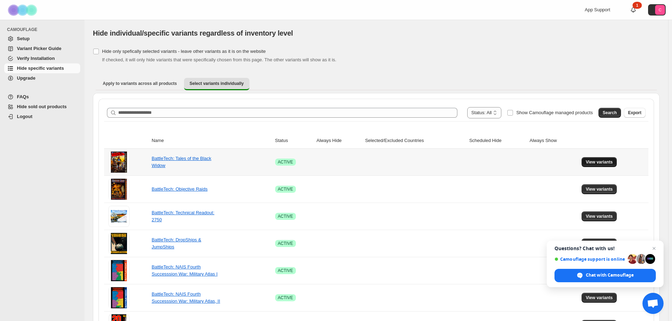
click at [589, 162] on button "View variants" at bounding box center [600, 162] width 36 height 10
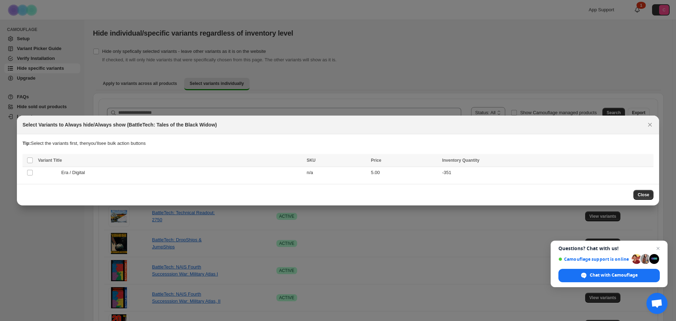
click at [136, 123] on h2 "Select Variants to Always hide/Always show (BattleTech: Tales of the Black Wido…" at bounding box center [120, 124] width 194 height 7
click at [211, 125] on h2 "Select Variants to Always hide/Always show (BattleTech: Tales of the Black Wido…" at bounding box center [120, 124] width 194 height 7
copy h2 "BattleTech: Tales of the Black Widow"
click at [650, 125] on icon "Close" at bounding box center [650, 125] width 4 height 4
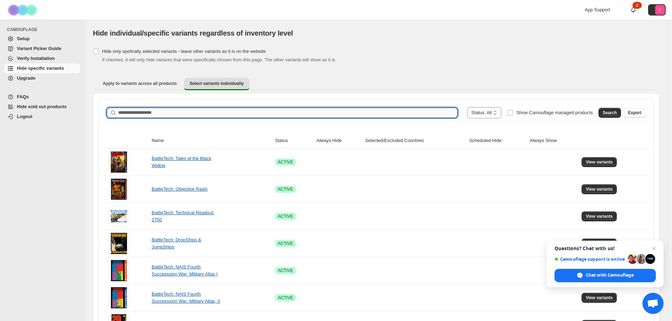
click at [190, 114] on input "Search product name" at bounding box center [287, 113] width 339 height 10
paste input "**********"
type input "**********"
click at [244, 113] on input "**********" at bounding box center [281, 113] width 327 height 10
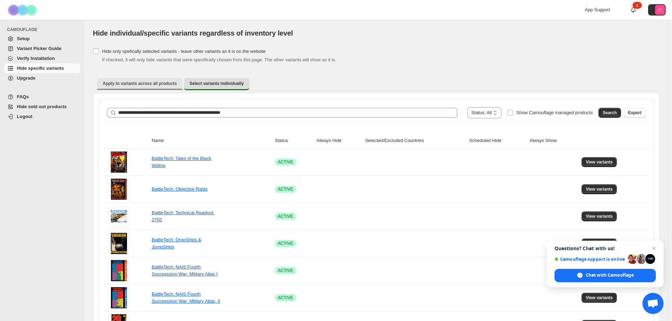
click at [155, 82] on span "Apply to variants across all products" at bounding box center [140, 84] width 74 height 6
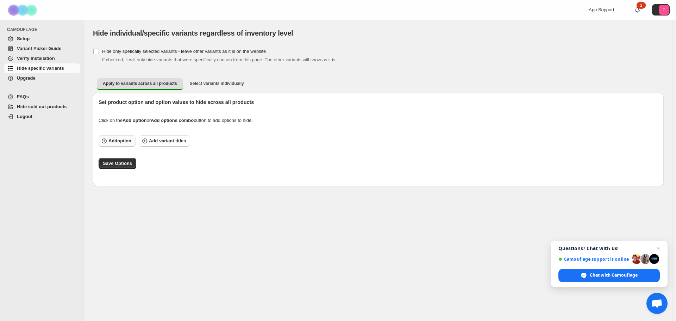
click at [124, 141] on span "Add option" at bounding box center [119, 140] width 23 height 7
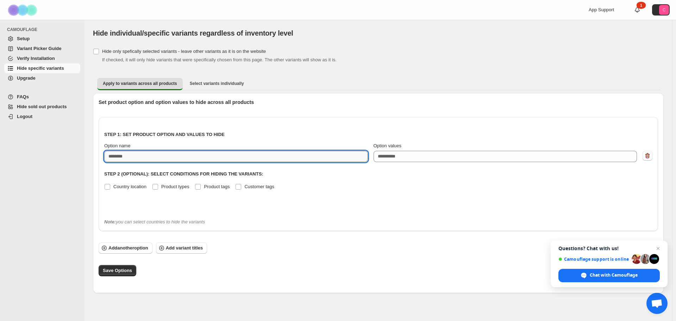
click at [145, 159] on input "Option name" at bounding box center [236, 156] width 264 height 11
click at [143, 158] on input "Option name" at bounding box center [236, 156] width 264 height 11
paste input "**********"
type input "**********"
click at [144, 157] on input "Option name" at bounding box center [236, 156] width 264 height 11
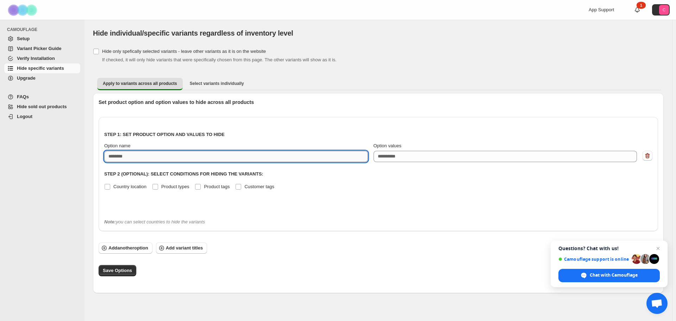
click at [158, 156] on input "Option name" at bounding box center [236, 156] width 264 height 11
paste input "******"
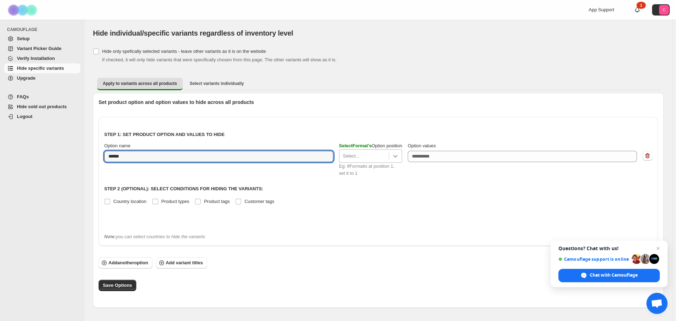
type input "******"
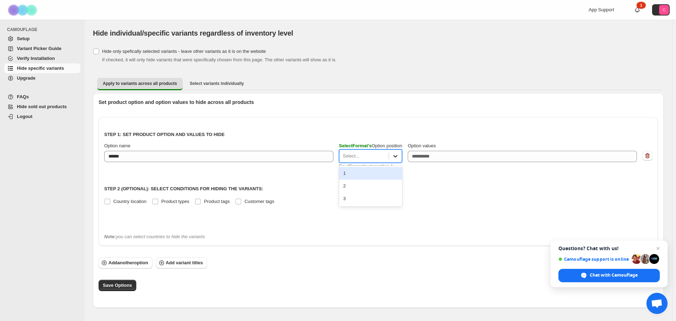
click at [395, 159] on icon at bounding box center [395, 155] width 7 height 7
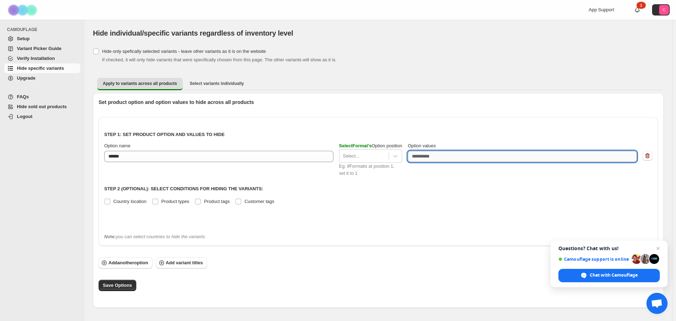
click at [427, 160] on textarea "Option values" at bounding box center [522, 156] width 229 height 11
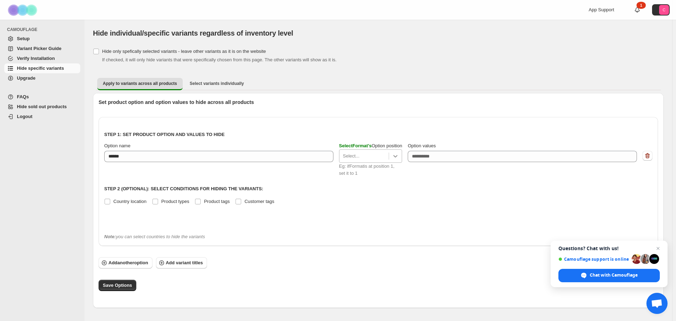
click at [392, 156] on div at bounding box center [395, 156] width 13 height 13
click at [360, 175] on div "1" at bounding box center [370, 173] width 63 height 13
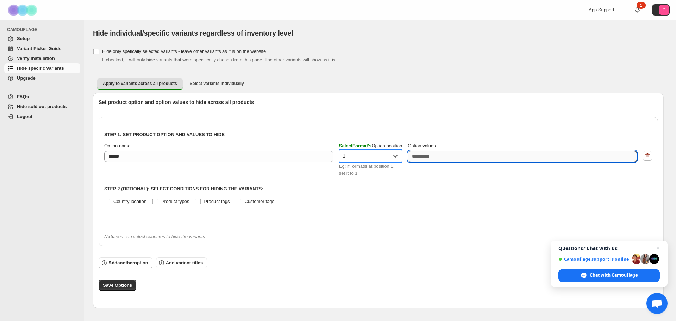
click at [439, 159] on textarea "Option values" at bounding box center [522, 156] width 229 height 11
paste textarea "***"
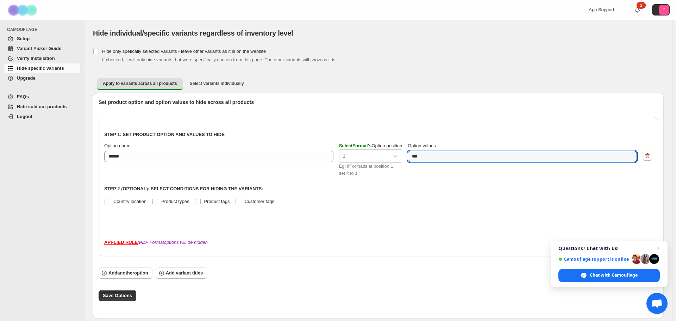
type textarea "***"
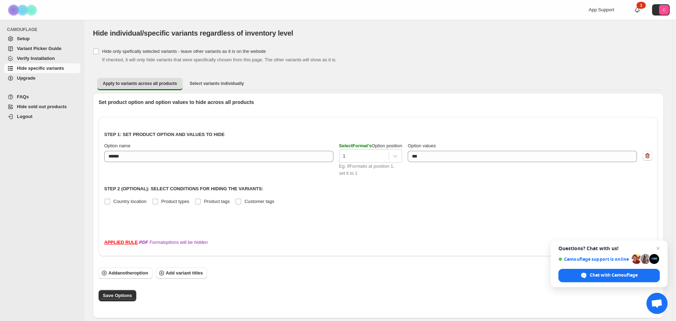
click at [452, 135] on p "Step 1: Set product option and values to hide" at bounding box center [378, 134] width 548 height 7
click at [658, 249] on span "Open chat" at bounding box center [658, 248] width 8 height 8
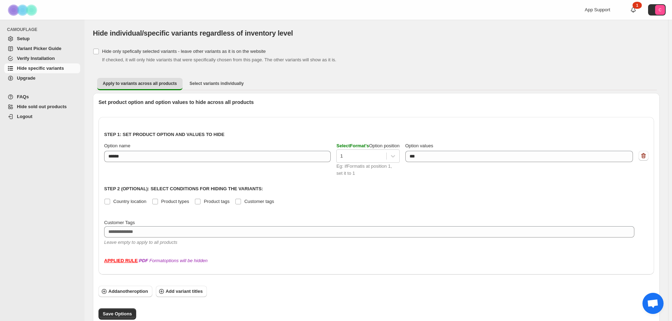
click at [219, 224] on label "Customer Tags" at bounding box center [369, 222] width 531 height 7
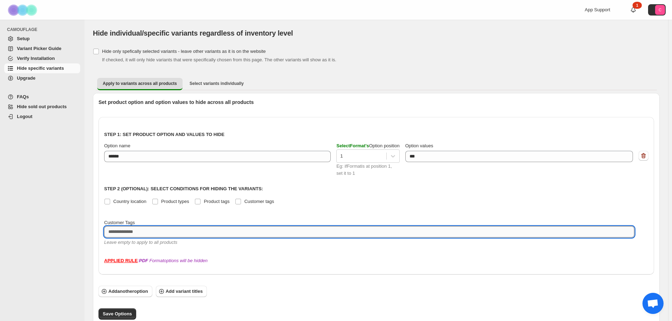
click at [213, 231] on textarea at bounding box center [369, 231] width 531 height 11
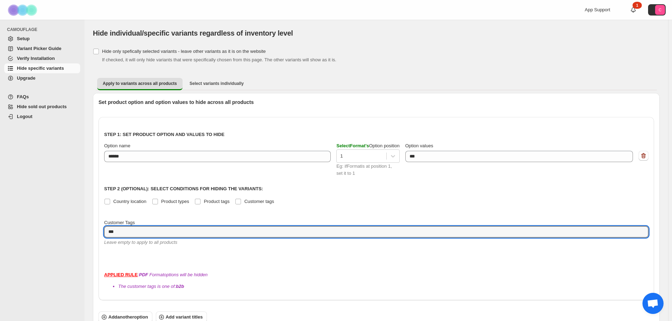
type textarea "***"
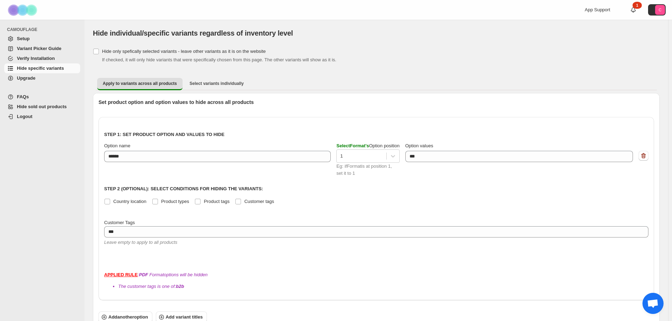
click at [215, 245] on div "Leave empty to apply to all products" at bounding box center [376, 242] width 545 height 7
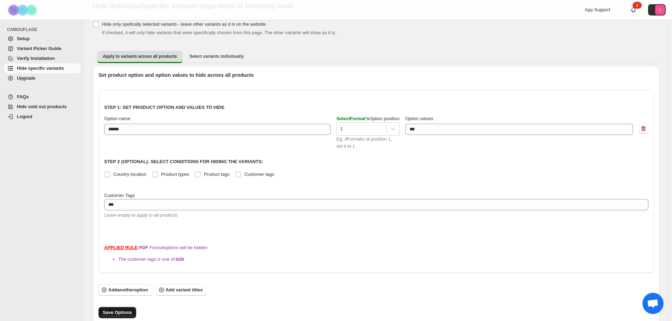
click at [122, 307] on button "Save Options" at bounding box center [118, 312] width 38 height 11
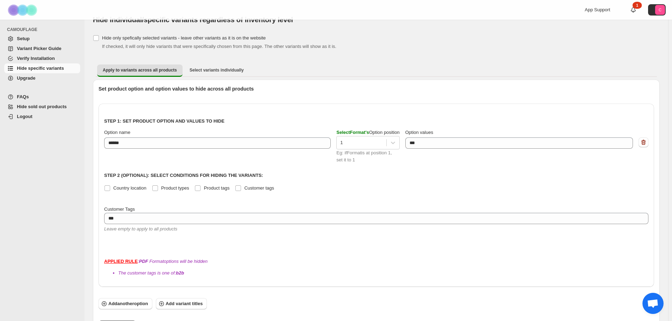
scroll to position [0, 0]
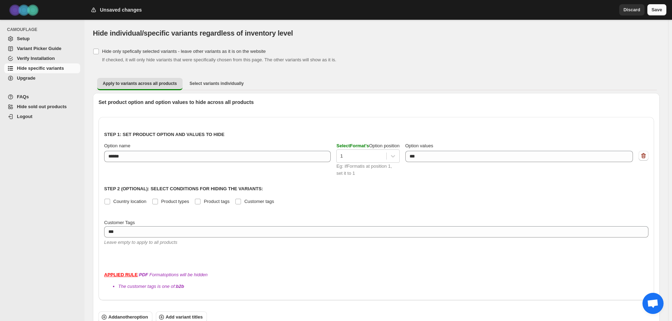
click at [658, 10] on span "Save" at bounding box center [657, 9] width 11 height 7
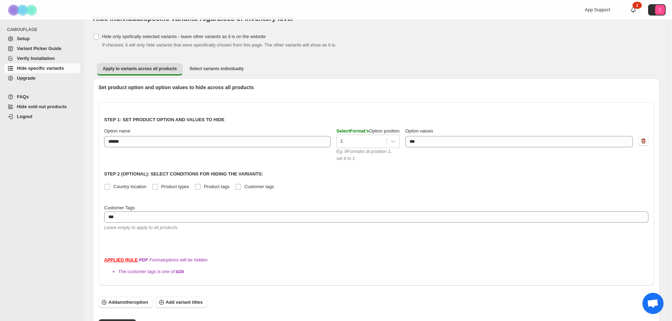
scroll to position [27, 0]
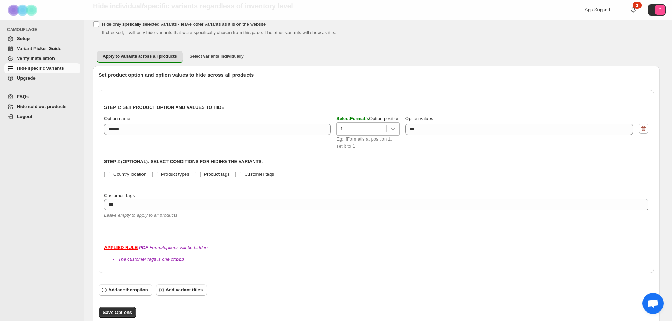
click at [395, 132] on div at bounding box center [393, 129] width 13 height 13
click at [353, 160] on div "2" at bounding box center [368, 158] width 63 height 13
click at [413, 105] on p "Step 1: Set product option and values to hide" at bounding box center [376, 107] width 545 height 7
click at [121, 309] on span "Save Options" at bounding box center [117, 312] width 29 height 7
click at [386, 130] on div "2" at bounding box center [361, 128] width 49 height 11
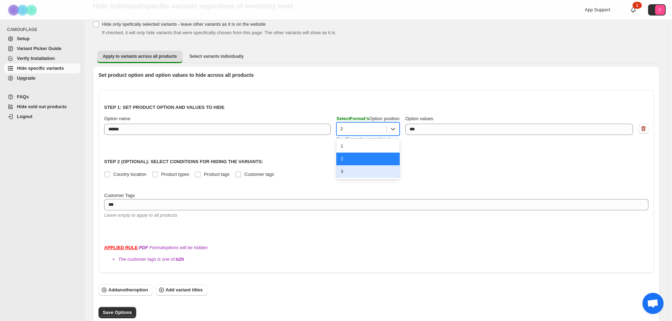
drag, startPoint x: 349, startPoint y: 170, endPoint x: 347, endPoint y: 162, distance: 7.9
click at [348, 170] on div "3" at bounding box center [368, 171] width 63 height 13
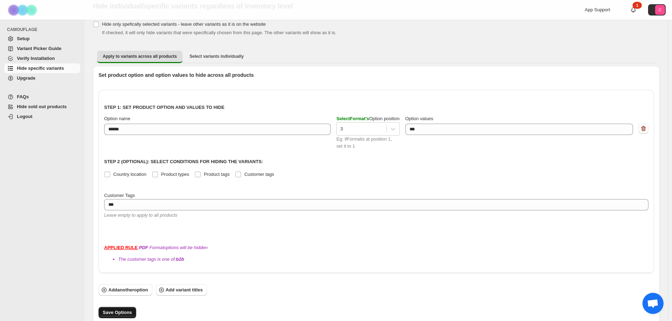
click at [114, 309] on span "Save Options" at bounding box center [117, 312] width 29 height 7
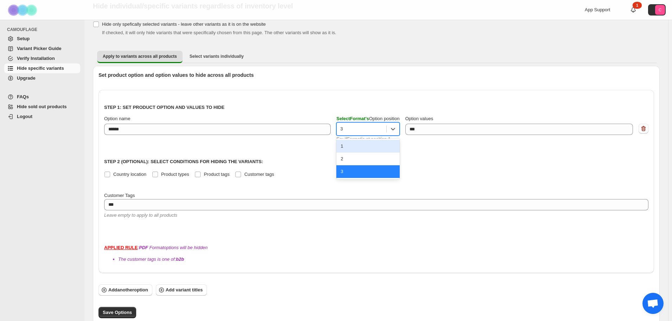
click at [354, 130] on div at bounding box center [361, 129] width 42 height 8
click at [349, 147] on div "1" at bounding box center [368, 146] width 63 height 13
click at [381, 151] on div "Step 1: Set product option and values to hide Option name ****** Select Format …" at bounding box center [376, 163] width 545 height 137
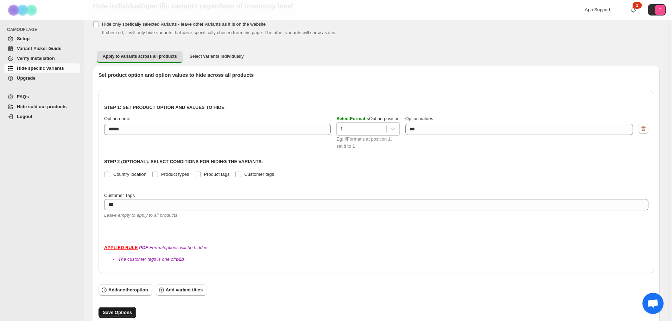
click at [129, 309] on span "Save Options" at bounding box center [117, 312] width 29 height 7
click at [233, 89] on div "Set product option and option values to hide across all products Step 1: Set pr…" at bounding box center [377, 200] width 556 height 258
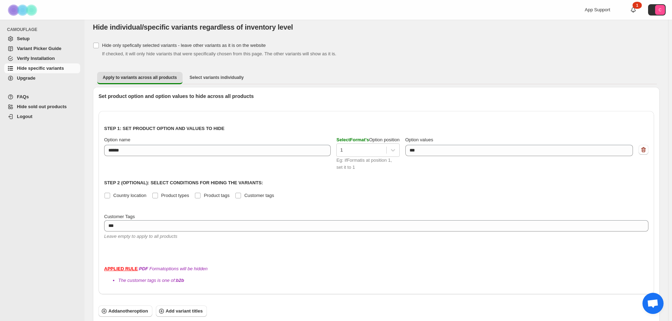
scroll to position [0, 0]
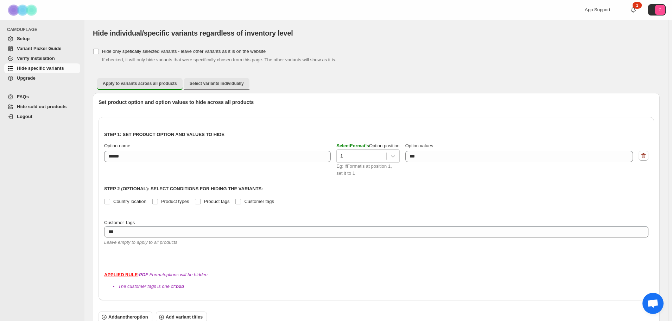
click at [222, 89] on button "Select variants individually" at bounding box center [216, 83] width 65 height 11
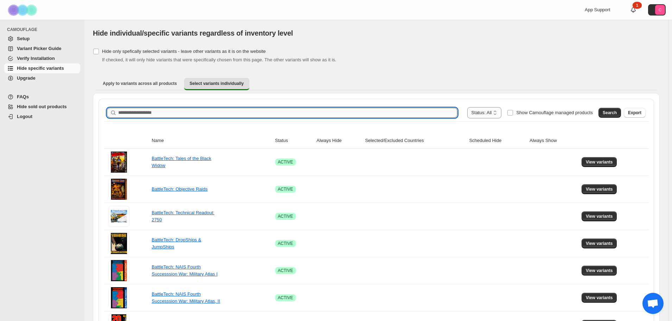
click at [444, 110] on input "Search product name" at bounding box center [287, 113] width 339 height 10
click at [355, 109] on input "Search product name" at bounding box center [287, 113] width 339 height 10
paste input "**********"
type input "**********"
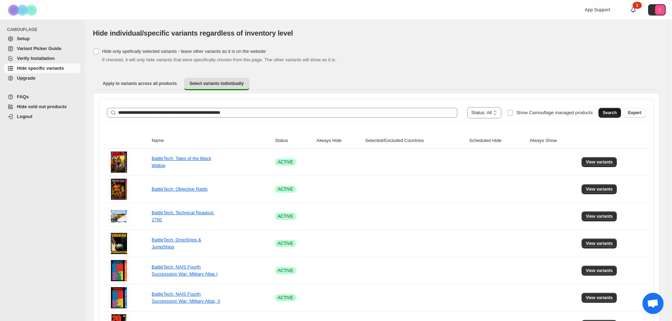
click at [608, 112] on button "Search" at bounding box center [610, 113] width 23 height 10
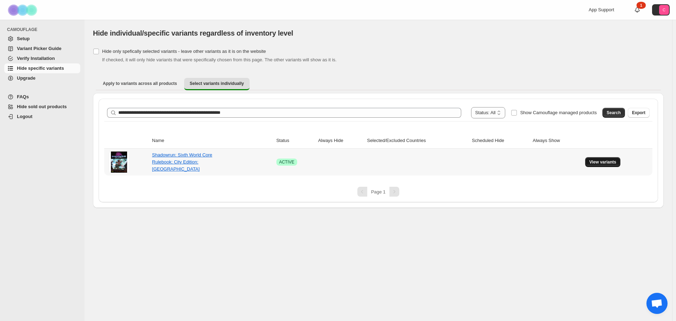
click at [609, 166] on button "View variants" at bounding box center [603, 162] width 36 height 10
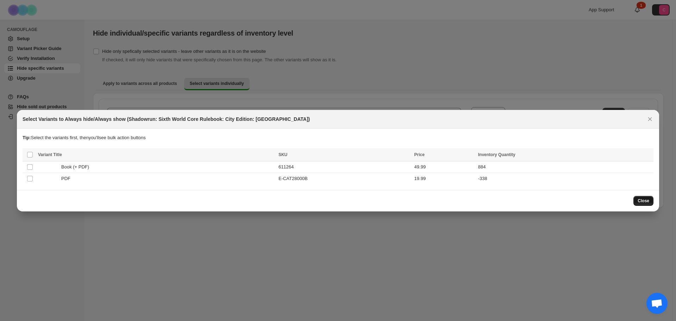
click at [638, 201] on button "Close" at bounding box center [643, 201] width 20 height 10
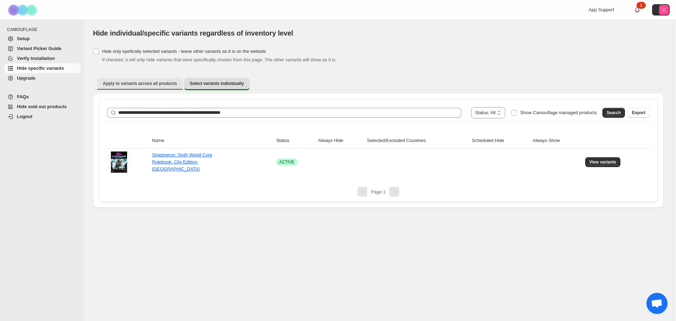
click at [135, 80] on button "Apply to variants across all products" at bounding box center [140, 83] width 86 height 11
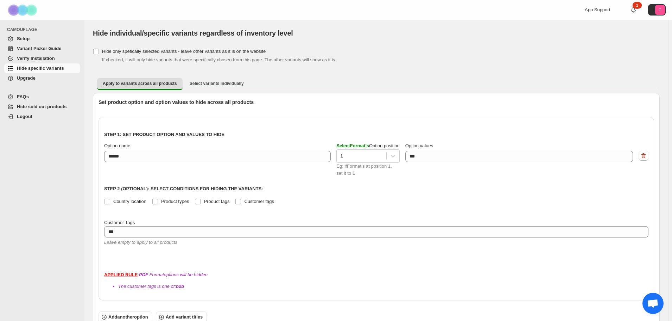
click at [157, 171] on div "Option name ****** Select Format 's Option position 1 Eg: if Format is at posit…" at bounding box center [376, 159] width 545 height 35
click at [646, 154] on icon "button" at bounding box center [643, 155] width 7 height 7
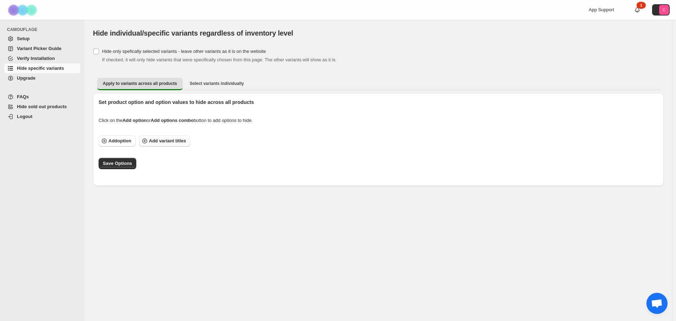
click at [157, 142] on span "Add variant titles" at bounding box center [167, 140] width 37 height 7
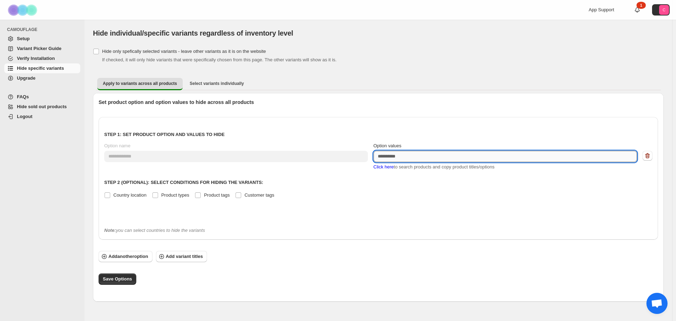
click at [395, 153] on textarea "Option values" at bounding box center [506, 156] width 264 height 11
paste textarea "***"
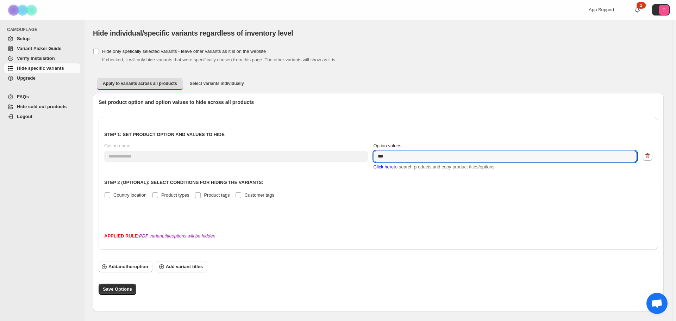
type textarea "***"
click at [414, 187] on div "**********" at bounding box center [378, 172] width 548 height 99
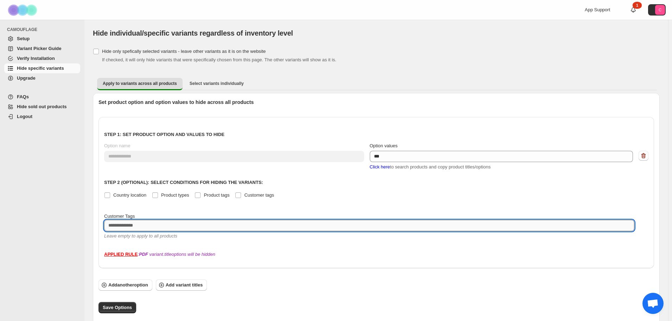
click at [200, 228] on textarea at bounding box center [369, 225] width 531 height 11
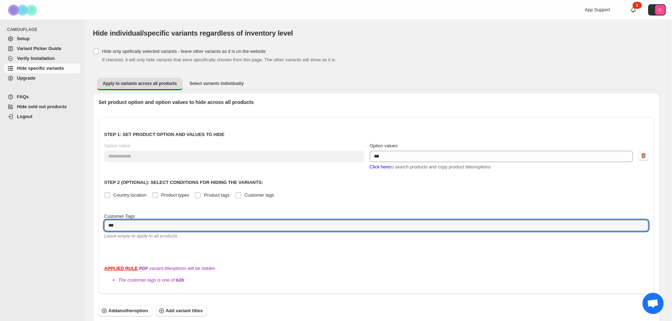
type textarea "***"
click at [268, 207] on div "**********" at bounding box center [376, 188] width 545 height 131
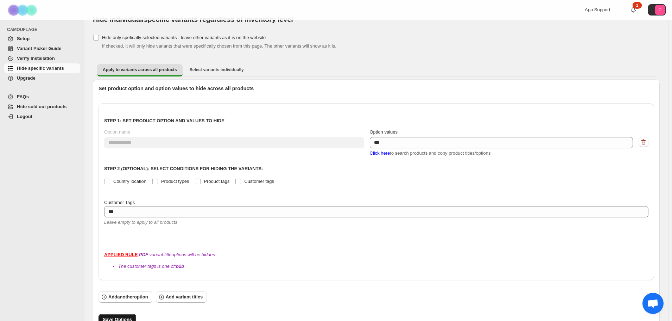
scroll to position [21, 0]
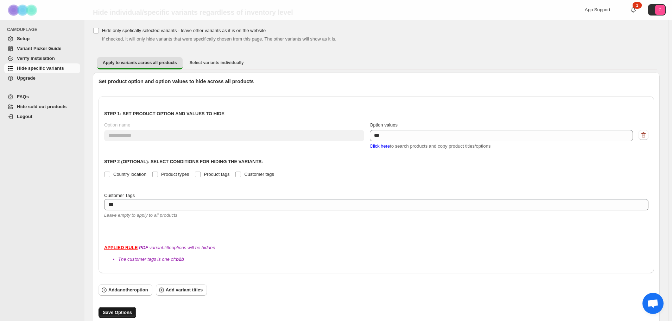
click at [110, 309] on span "Save Options" at bounding box center [117, 312] width 29 height 7
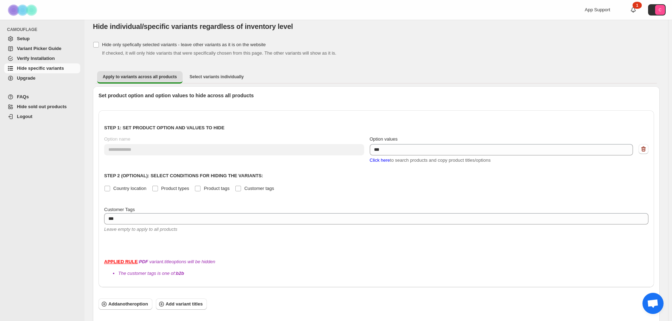
scroll to position [0, 0]
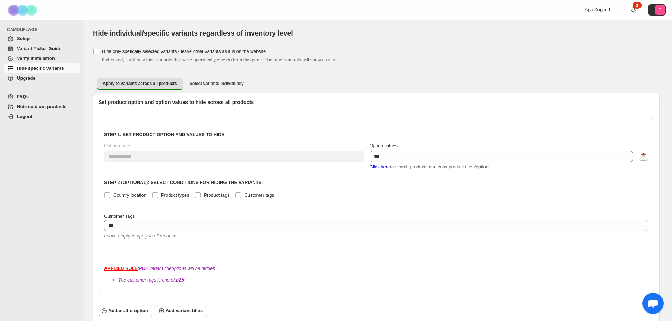
click at [35, 78] on span "Upgrade" at bounding box center [26, 77] width 19 height 5
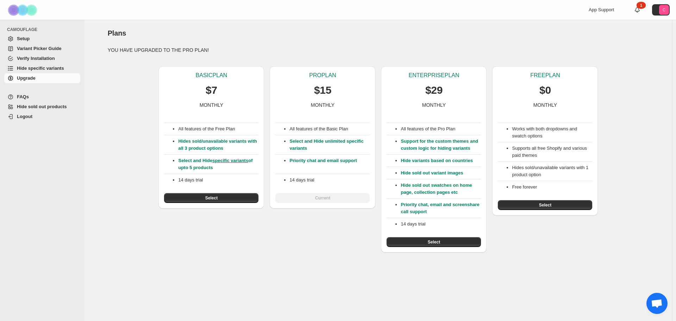
click at [37, 40] on span "Setup" at bounding box center [48, 38] width 62 height 7
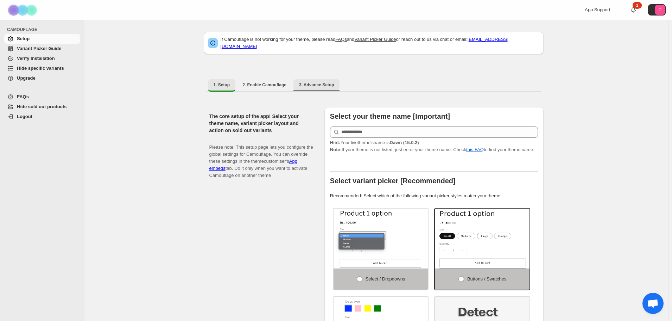
click at [316, 84] on button "3. Advance Setup" at bounding box center [317, 84] width 46 height 11
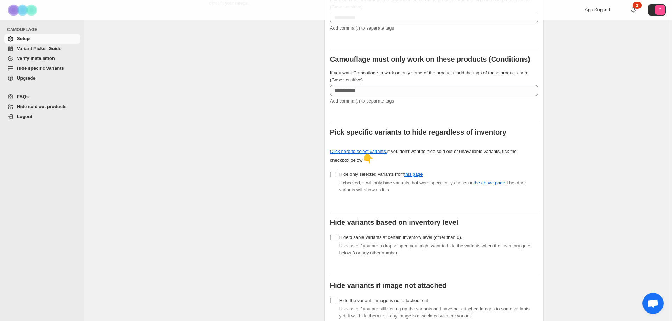
scroll to position [141, 0]
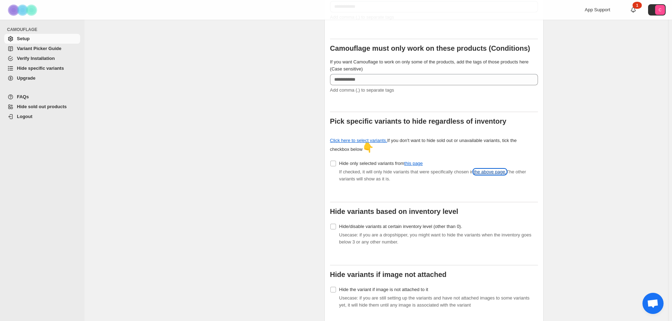
click at [487, 170] on link "the above page." at bounding box center [490, 171] width 33 height 5
click at [39, 56] on span "Verify Installation" at bounding box center [36, 58] width 38 height 5
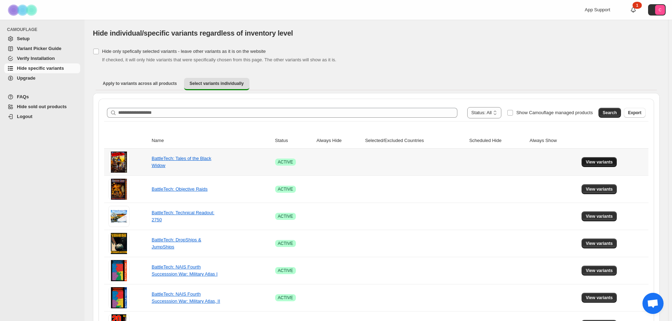
click at [613, 165] on button "View variants" at bounding box center [600, 162] width 36 height 10
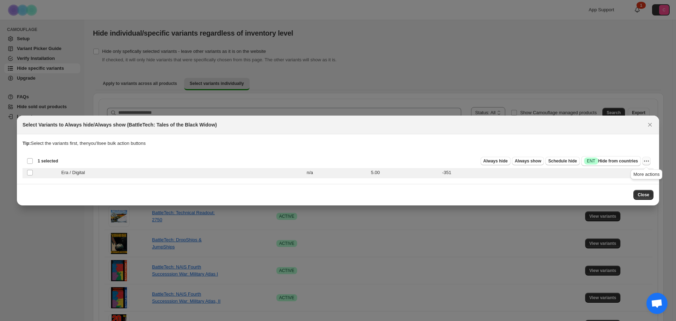
click at [649, 160] on icon "More actions" at bounding box center [646, 160] width 7 height 7
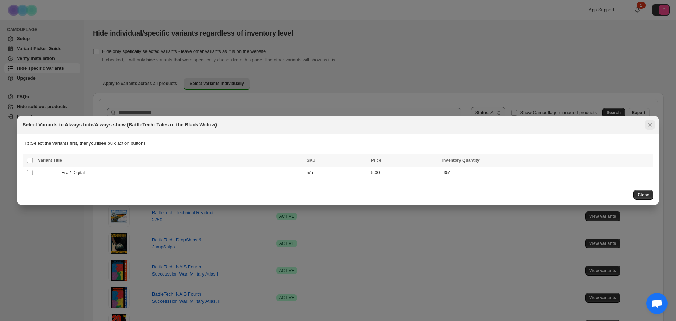
click at [647, 126] on icon "Close" at bounding box center [649, 124] width 7 height 7
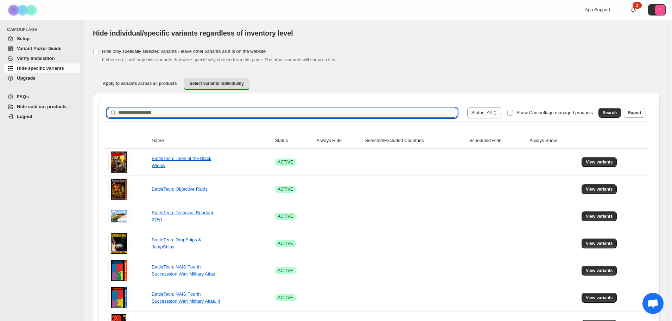
click at [227, 114] on input "Search product name" at bounding box center [287, 113] width 339 height 10
paste input "**********"
type input "**********"
click at [607, 115] on button "Search" at bounding box center [610, 113] width 23 height 10
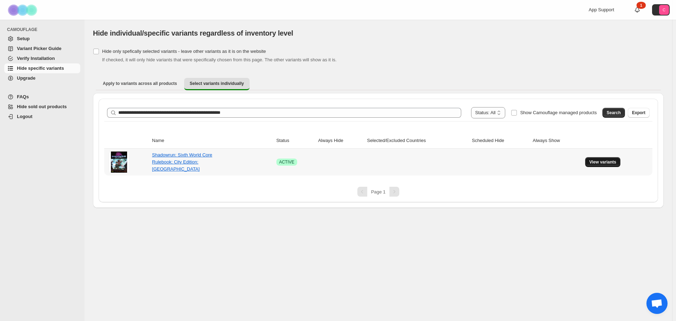
click at [591, 161] on span "View variants" at bounding box center [602, 162] width 27 height 6
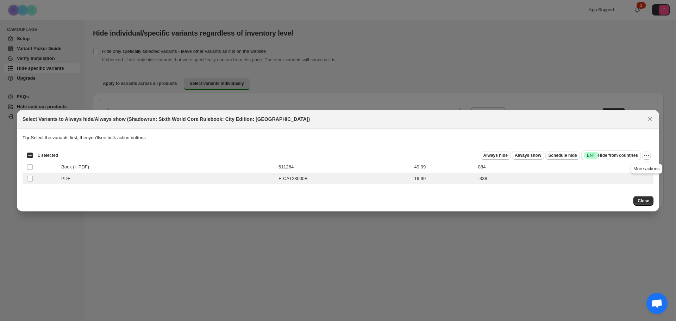
click at [648, 157] on icon "More actions" at bounding box center [646, 155] width 7 height 7
click at [647, 156] on icon "More actions" at bounding box center [646, 155] width 7 height 7
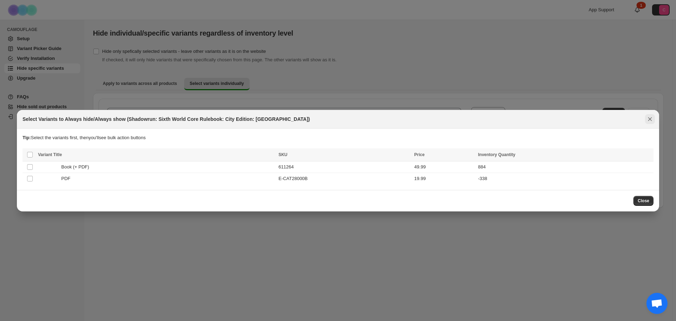
click at [648, 116] on icon "Close" at bounding box center [649, 118] width 7 height 7
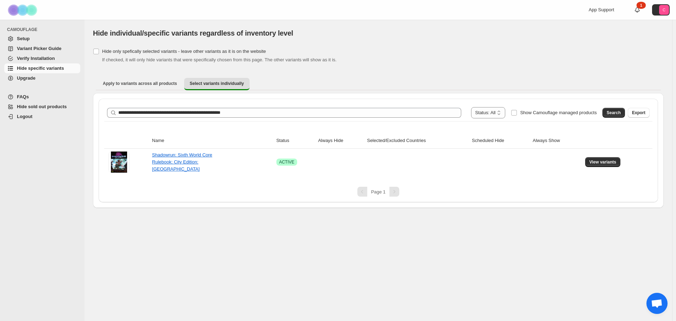
click at [144, 221] on div "**********" at bounding box center [378, 170] width 588 height 301
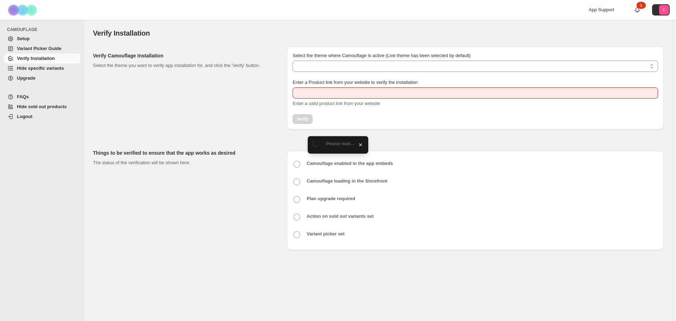
click at [35, 69] on span "Hide specific variants" at bounding box center [40, 67] width 47 height 5
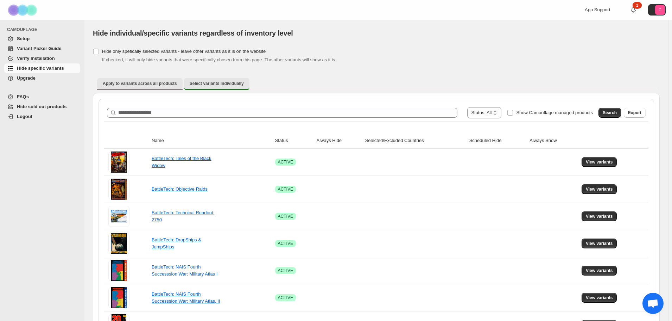
click at [152, 83] on span "Apply to variants across all products" at bounding box center [140, 84] width 74 height 6
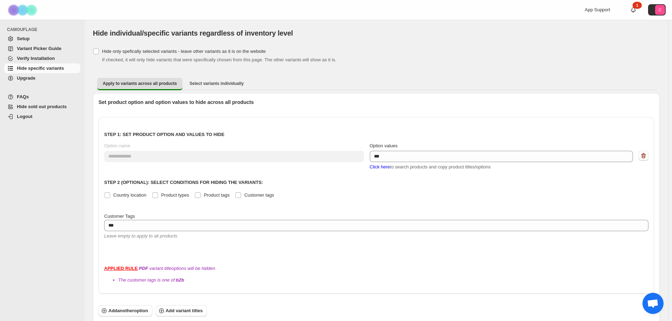
click at [647, 157] on icon "button" at bounding box center [643, 155] width 7 height 7
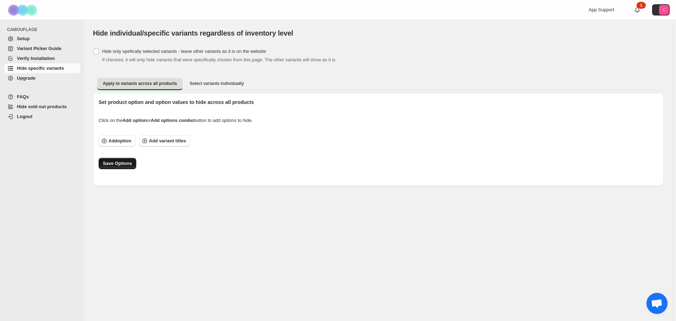
click at [124, 164] on span "Save Options" at bounding box center [117, 163] width 29 height 7
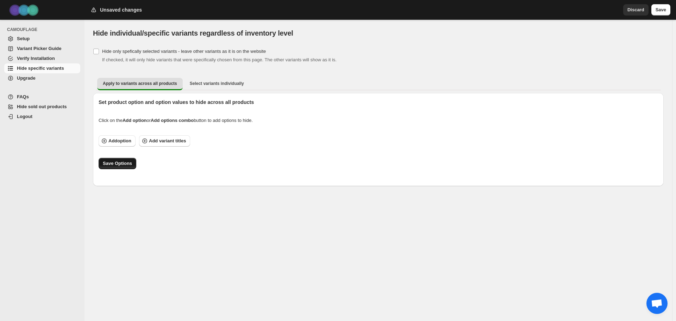
click at [114, 165] on span "Save Options" at bounding box center [117, 163] width 29 height 7
drag, startPoint x: 663, startPoint y: 15, endPoint x: 661, endPoint y: 12, distance: 4.3
click at [663, 15] on div "Unsaved changes Discard Save" at bounding box center [379, 10] width 591 height 20
click at [661, 12] on span "Save" at bounding box center [661, 9] width 11 height 7
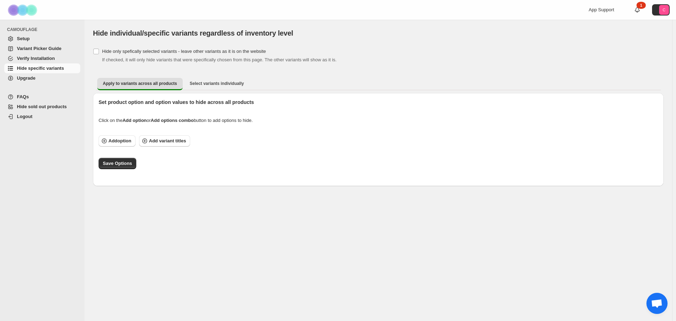
click at [29, 38] on span "Setup" at bounding box center [23, 38] width 13 height 5
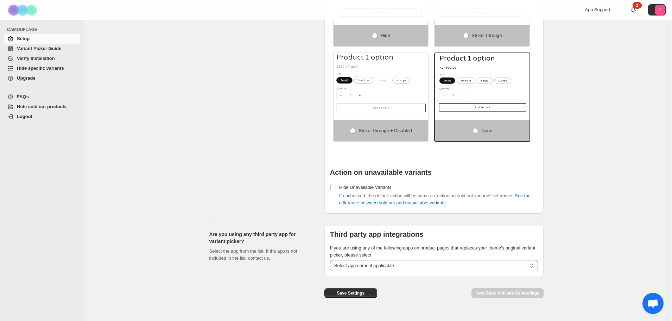
scroll to position [485, 0]
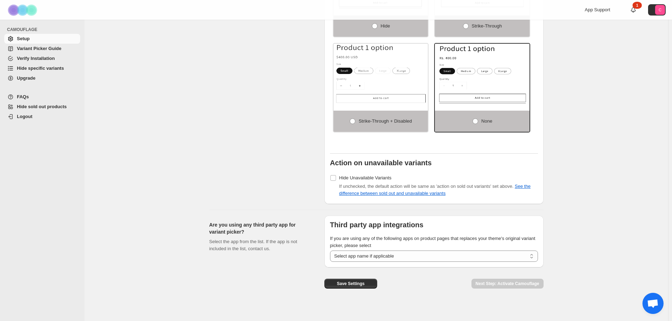
click at [36, 52] on span "Variant Picker Guide" at bounding box center [48, 48] width 62 height 7
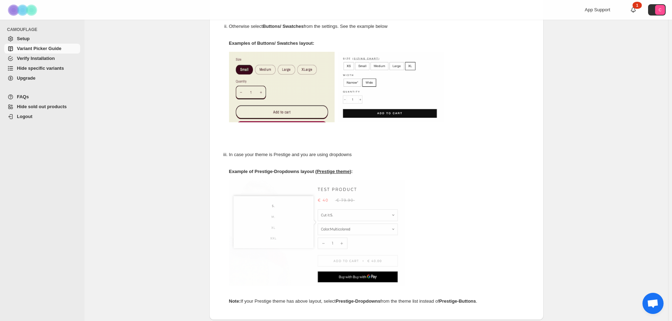
scroll to position [356, 0]
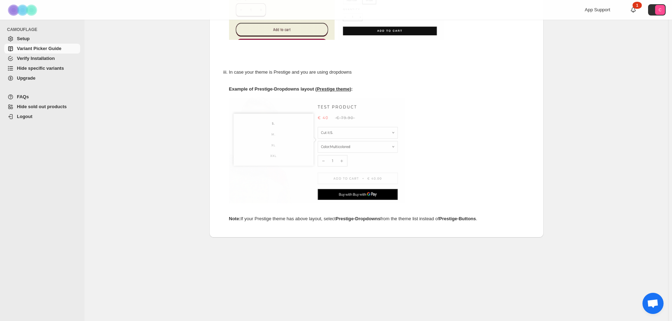
click at [41, 58] on span "Verify Installation" at bounding box center [36, 58] width 38 height 5
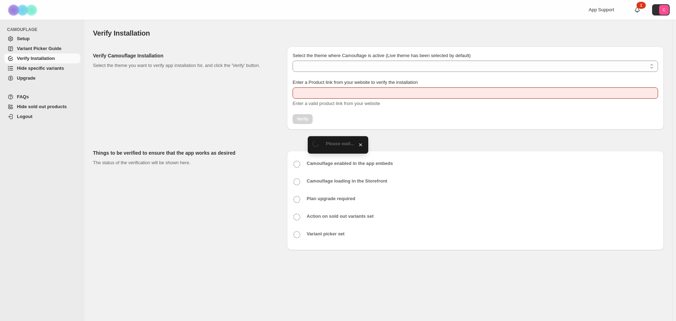
type input "**********"
select select "**********"
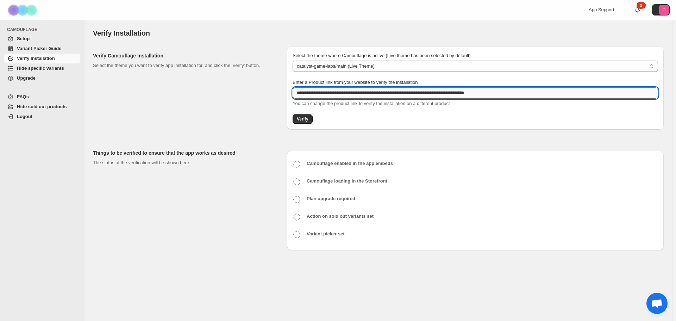
click at [501, 91] on input "**********" at bounding box center [475, 92] width 365 height 11
click at [218, 103] on div "Verify Camouflage Installation Select the theme you want to verify app installa…" at bounding box center [187, 87] width 188 height 83
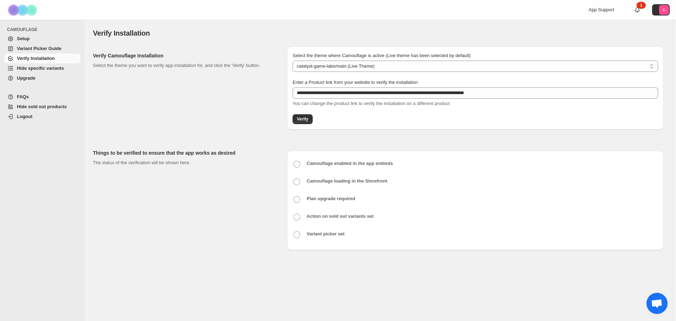
click at [42, 69] on span "Hide specific variants" at bounding box center [40, 67] width 47 height 5
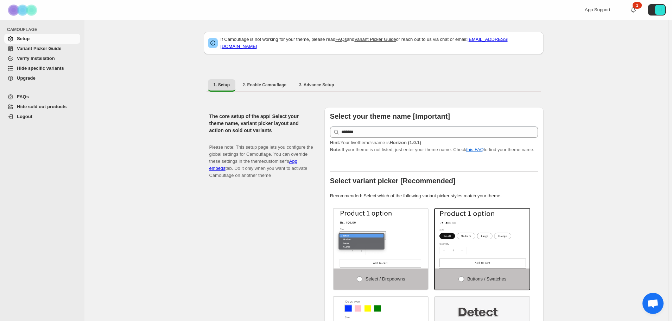
click at [36, 69] on span "Hide specific variants" at bounding box center [40, 67] width 47 height 5
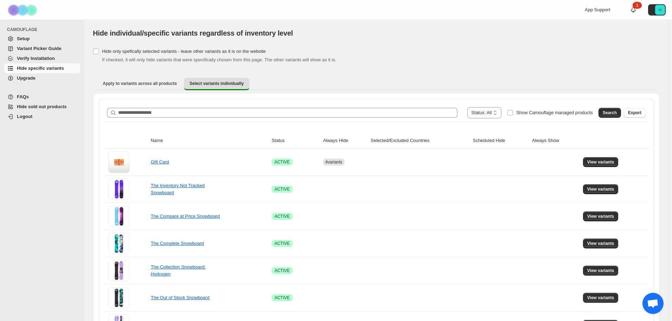
click at [36, 58] on span "Verify Installation" at bounding box center [36, 58] width 38 height 5
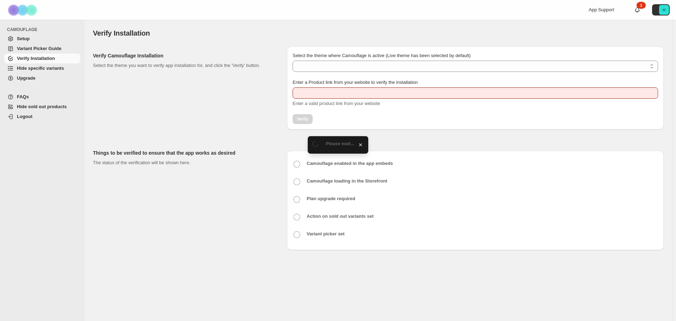
type input "**********"
select select "**********"
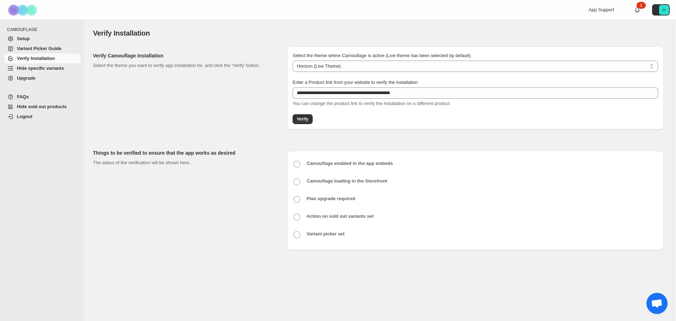
click at [296, 162] on icon at bounding box center [297, 164] width 8 height 8
click at [293, 181] on icon at bounding box center [297, 181] width 8 height 8
click at [300, 205] on div "Plan upgrade required" at bounding box center [475, 201] width 365 height 18
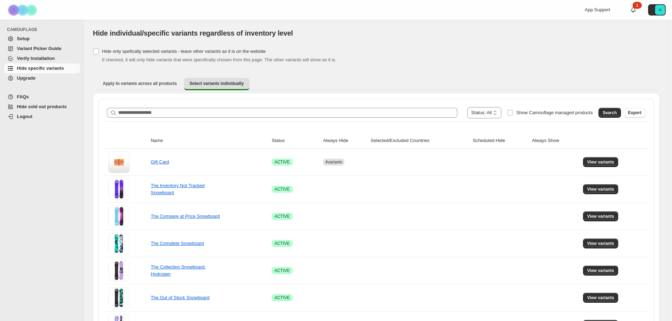
click at [43, 57] on span "Verify Installation" at bounding box center [36, 58] width 38 height 5
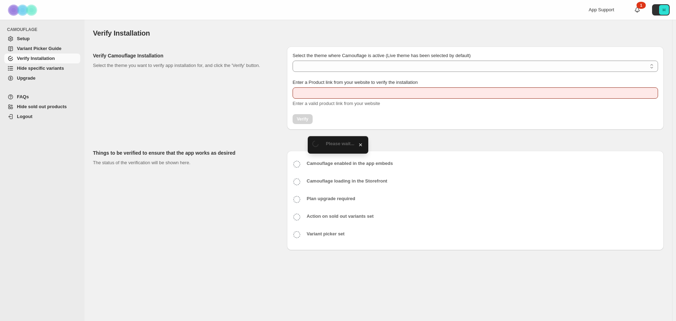
type input "**********"
select select "**********"
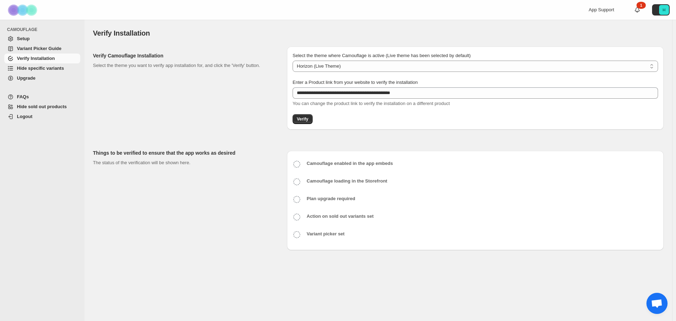
click at [44, 68] on span "Hide specific variants" at bounding box center [40, 67] width 47 height 5
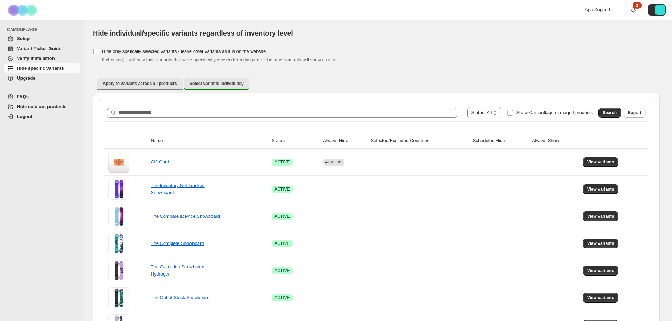
click at [162, 81] on span "Apply to variants across all products" at bounding box center [140, 84] width 74 height 6
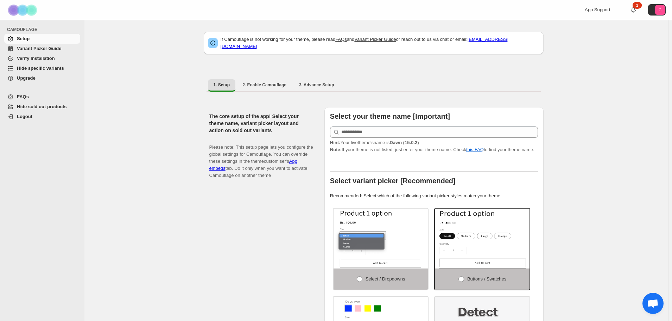
click at [49, 66] on span "Hide specific variants" at bounding box center [40, 67] width 47 height 5
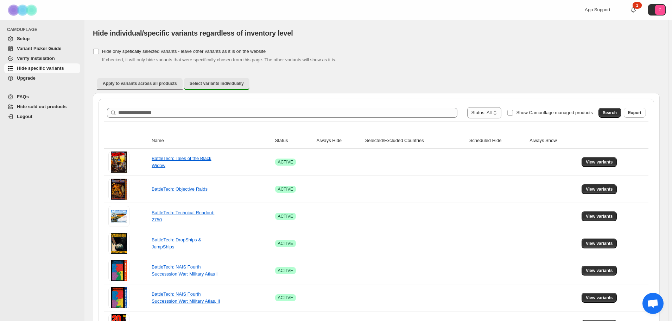
click at [139, 84] on span "Apply to variants across all products" at bounding box center [140, 84] width 74 height 6
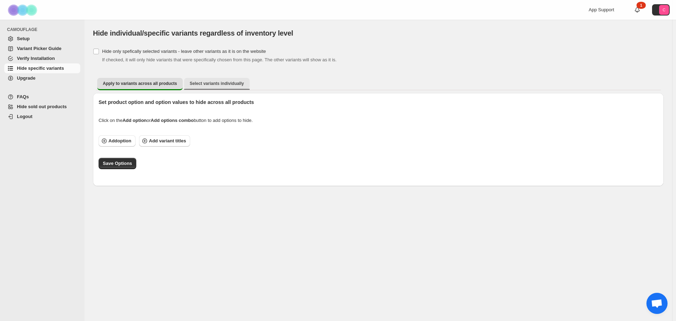
click at [208, 88] on button "Select variants individually" at bounding box center [216, 83] width 65 height 11
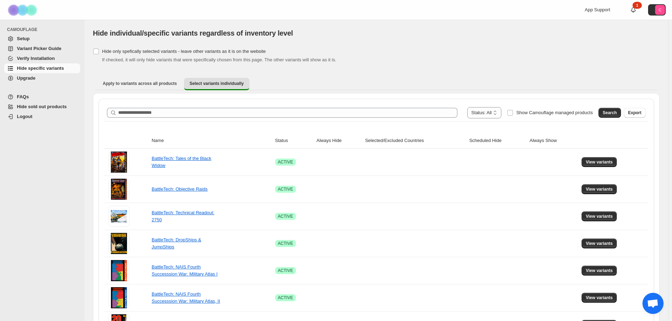
click at [47, 68] on span "Hide specific variants" at bounding box center [40, 67] width 47 height 5
